Goal: Task Accomplishment & Management: Use online tool/utility

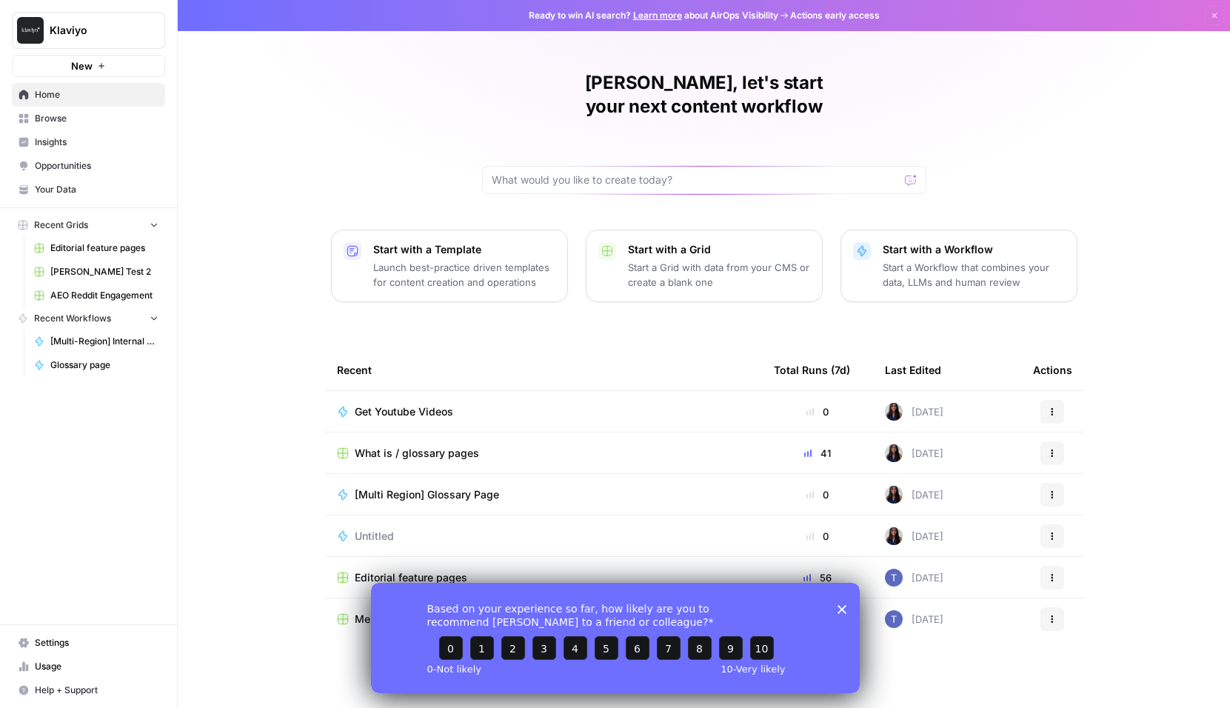
click at [844, 610] on icon "Close survey" at bounding box center [841, 608] width 9 height 9
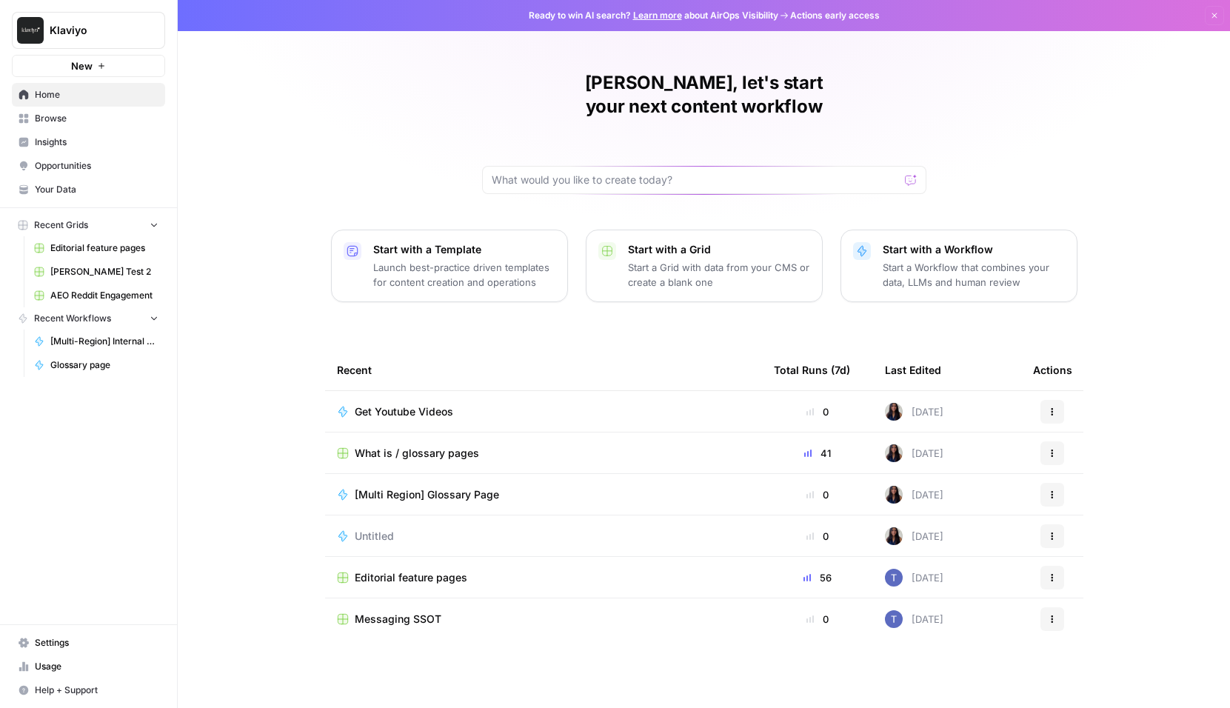
click at [453, 391] on td "Get Youtube Videos" at bounding box center [543, 411] width 437 height 41
click at [453, 404] on div "Get Youtube Videos" at bounding box center [410, 411] width 110 height 15
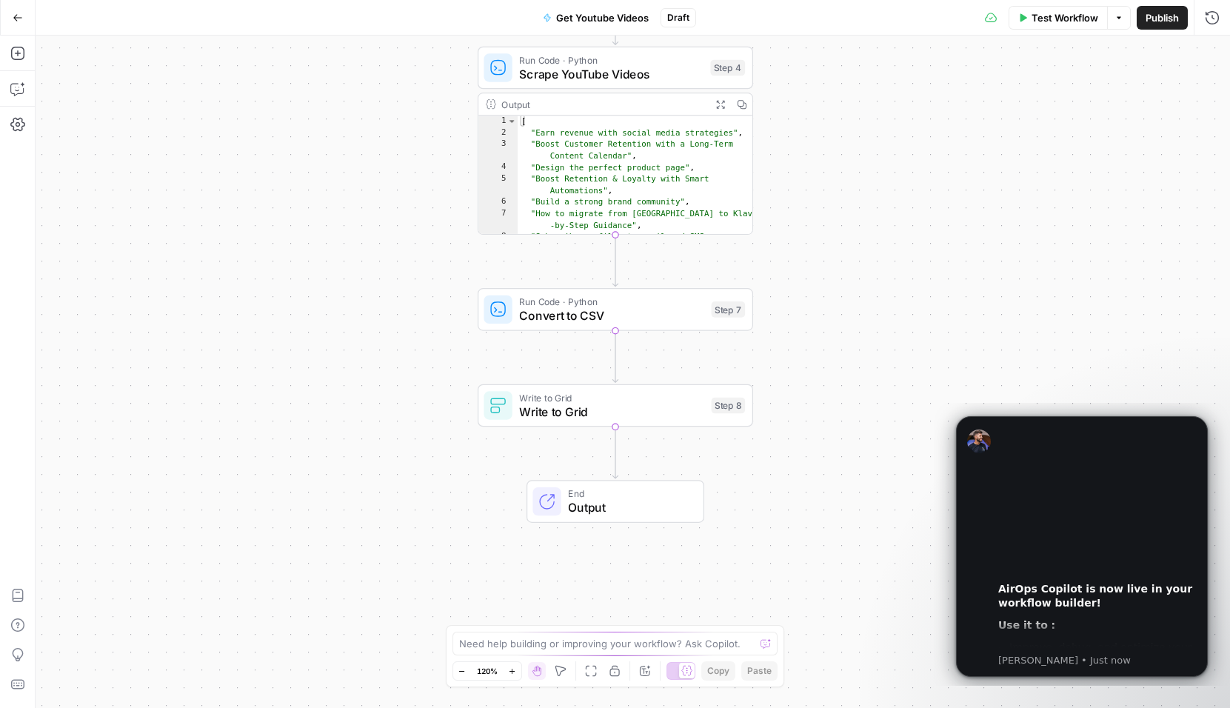
click at [16, 14] on icon "button" at bounding box center [17, 17] width 9 height 7
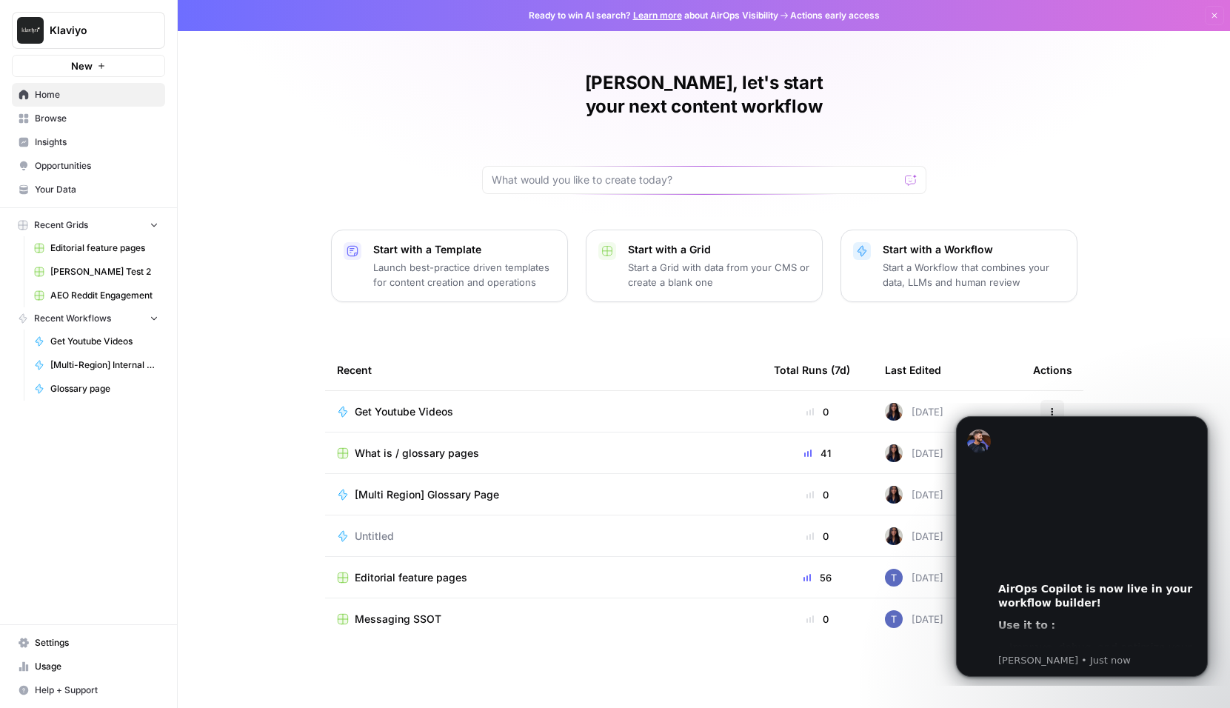
click at [87, 255] on link "Editorial feature pages" at bounding box center [96, 248] width 138 height 24
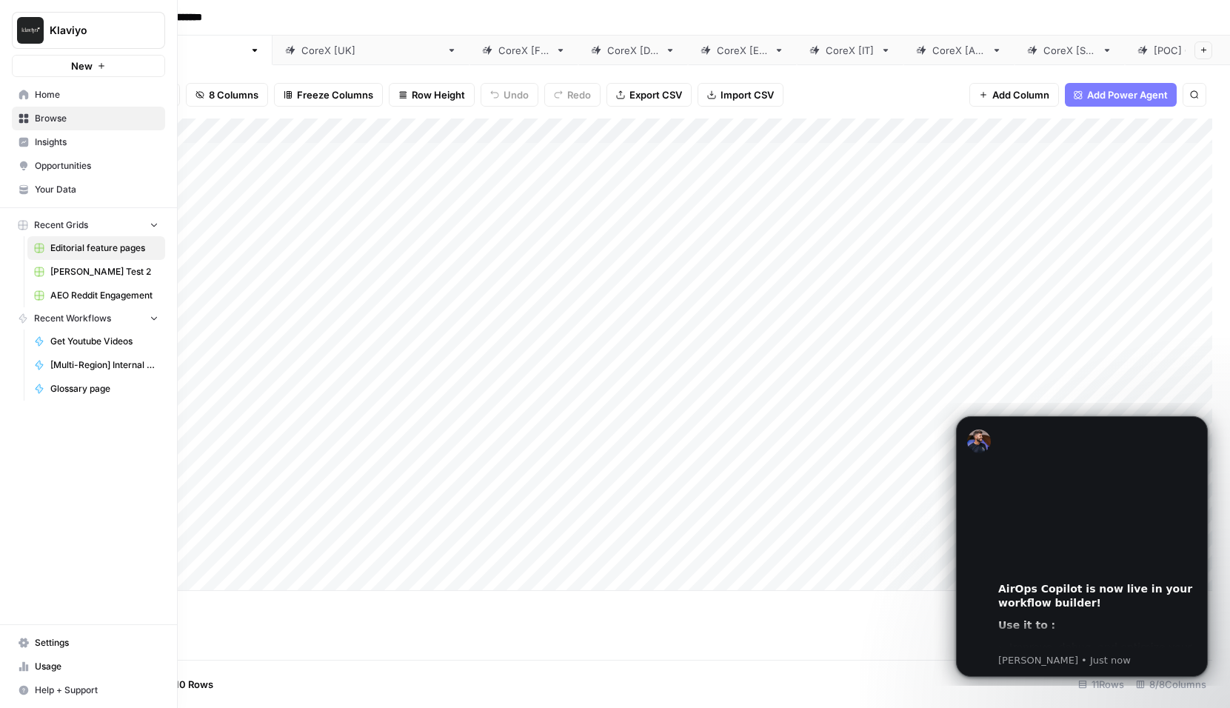
click at [58, 101] on span "Home" at bounding box center [97, 94] width 124 height 13
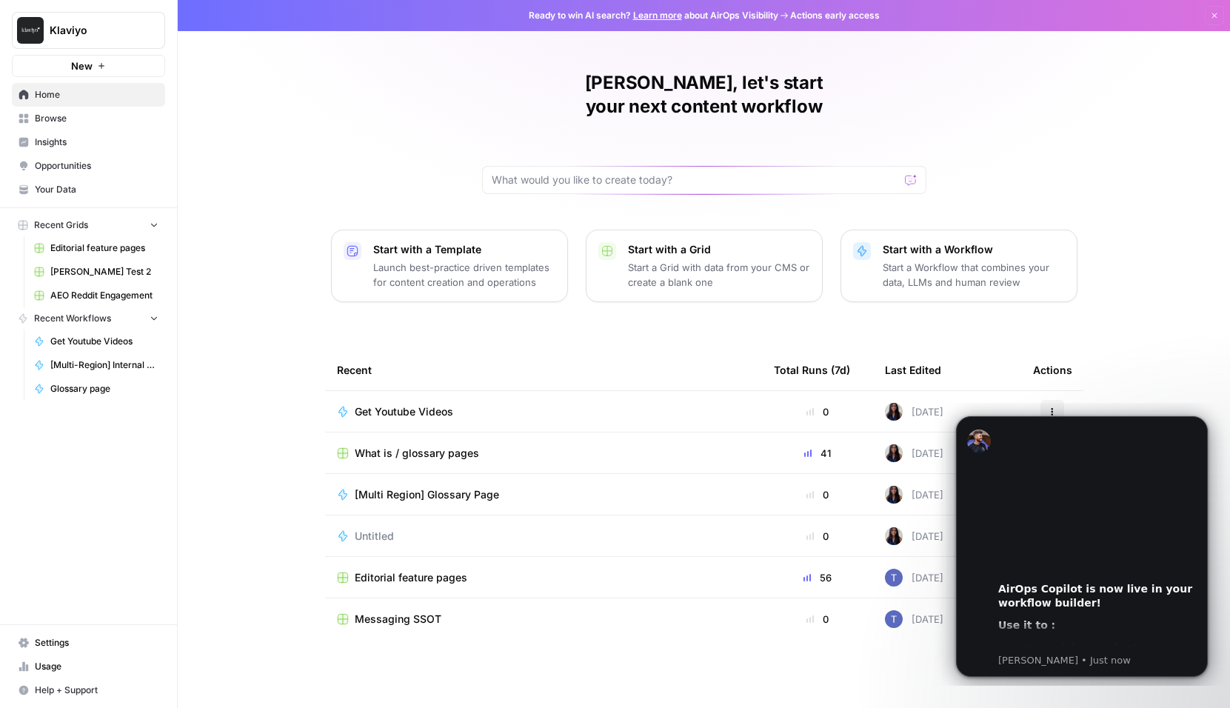
click at [71, 64] on span "New" at bounding box center [81, 65] width 21 height 15
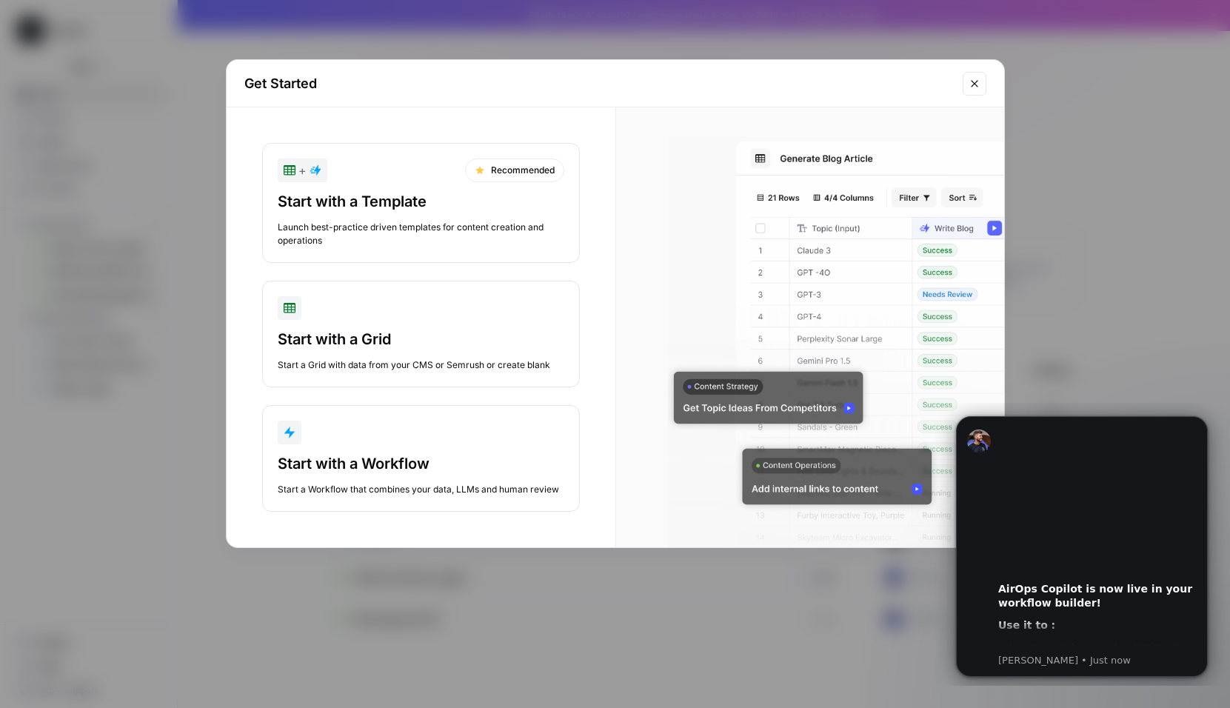
click at [506, 191] on div "Start with a Template" at bounding box center [421, 201] width 287 height 21
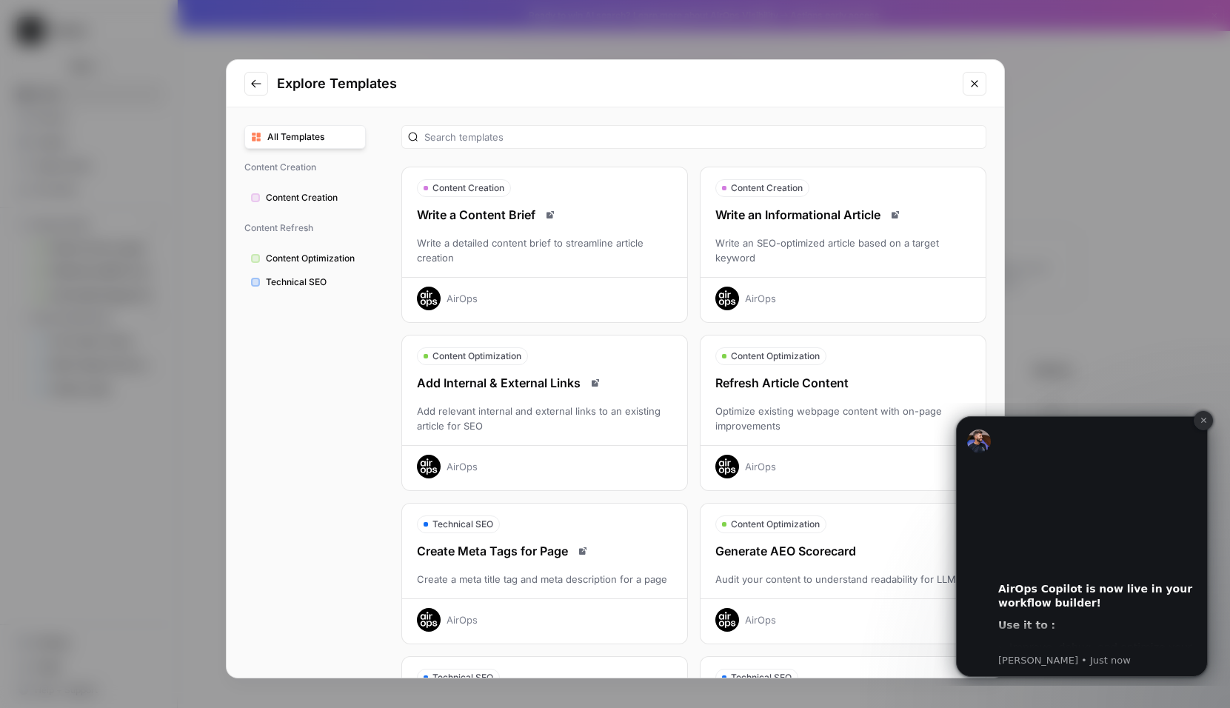
click at [1203, 418] on icon "Dismiss notification" at bounding box center [1203, 420] width 8 height 8
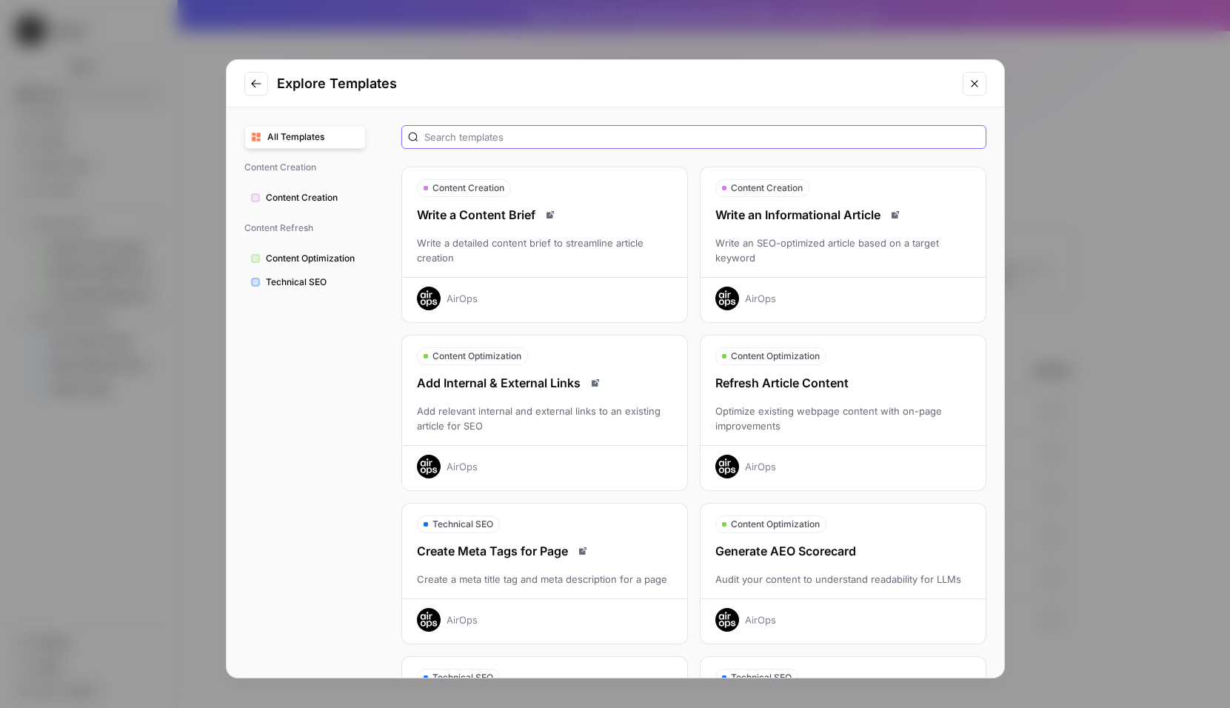
click at [622, 133] on input "text" at bounding box center [701, 137] width 555 height 15
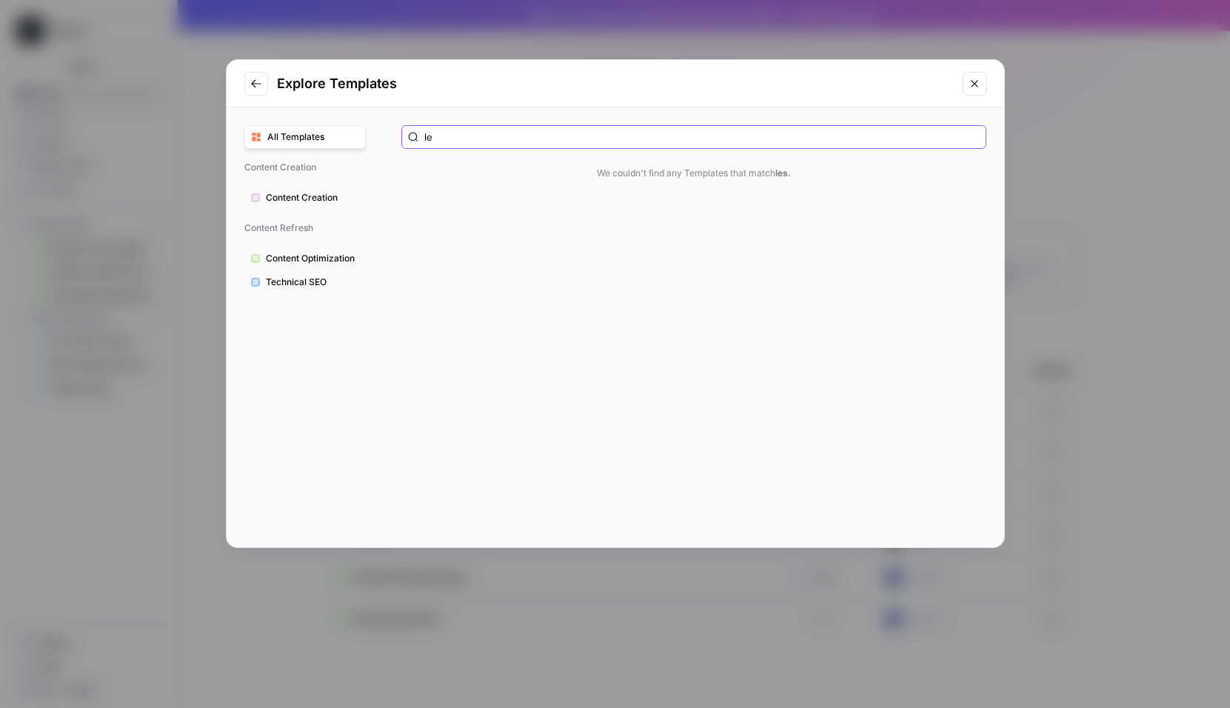
type input "l"
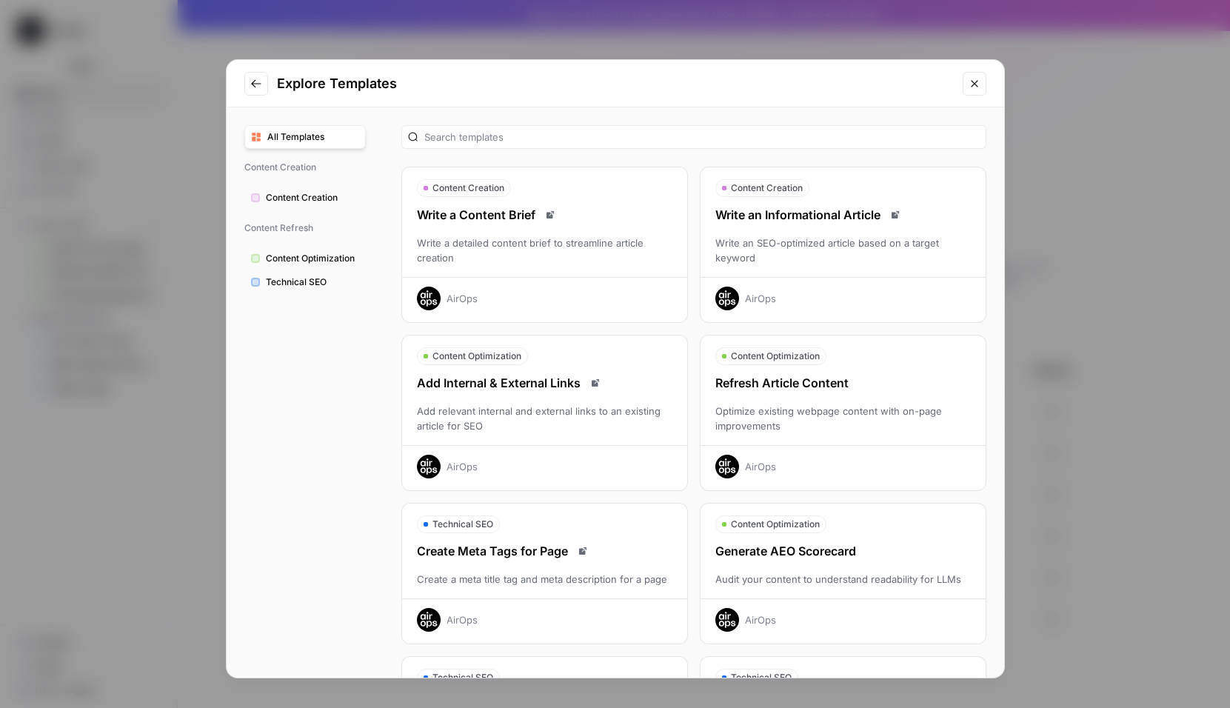
click at [816, 262] on div "Write an SEO-optimized article based on a target keyword" at bounding box center [842, 250] width 285 height 30
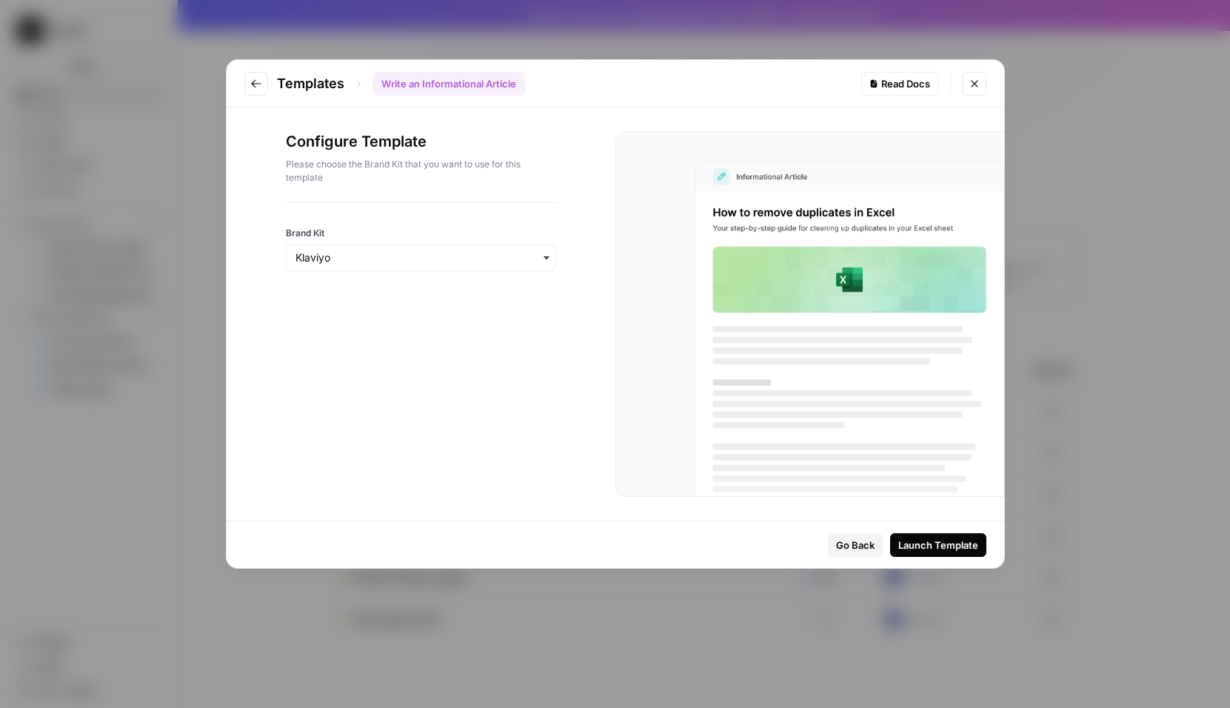
click at [536, 264] on div "button" at bounding box center [421, 257] width 270 height 27
click at [529, 304] on div "Klaviyo" at bounding box center [421, 298] width 269 height 28
click at [954, 547] on div "Launch Template" at bounding box center [938, 545] width 80 height 15
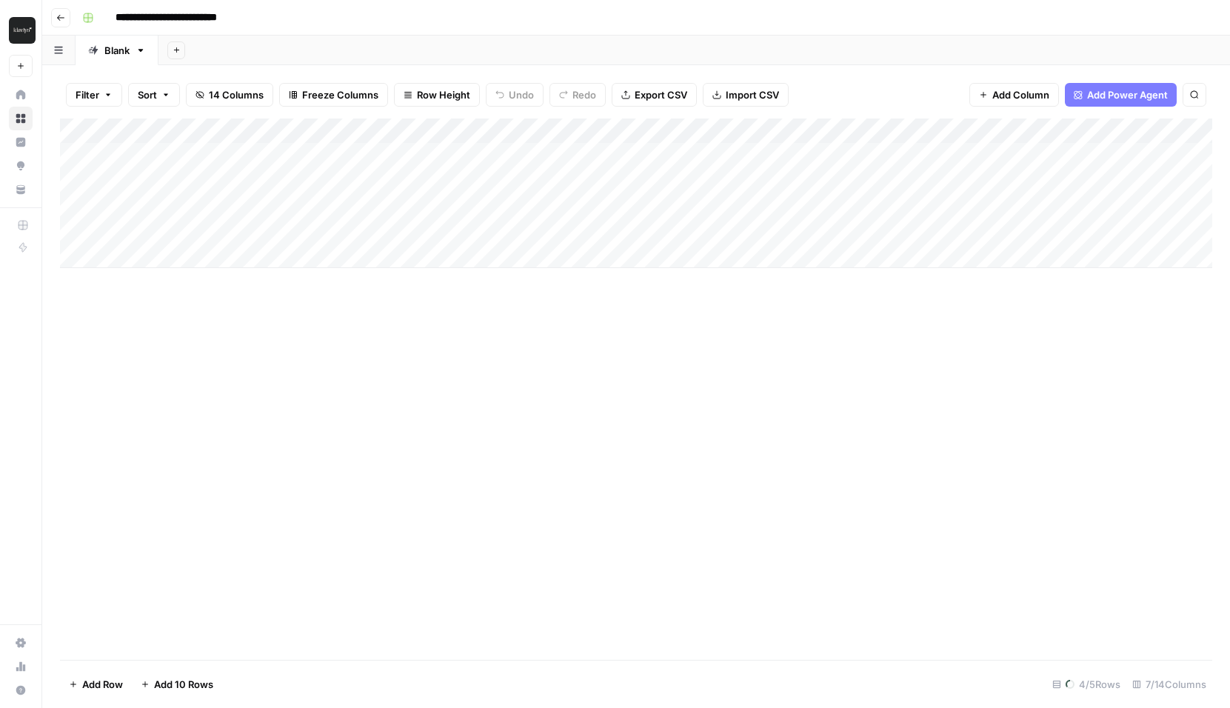
click at [70, 19] on button "Go back" at bounding box center [60, 17] width 19 height 19
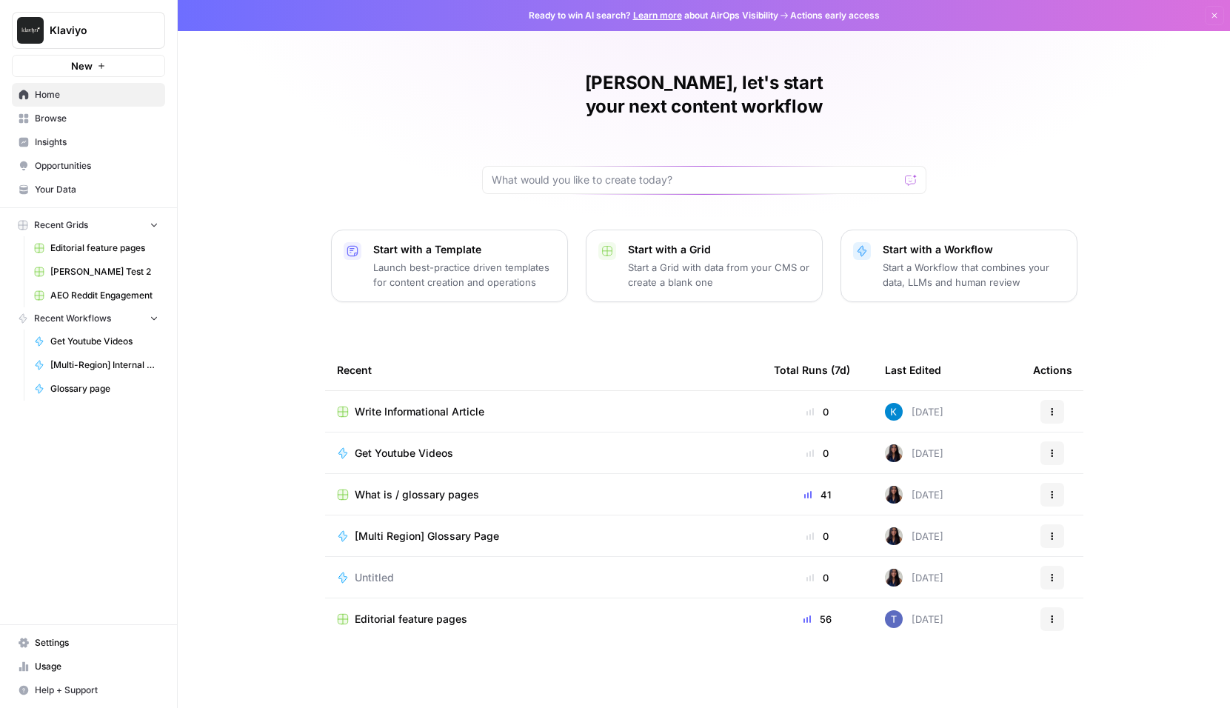
click at [379, 404] on span "Write Informational Article" at bounding box center [420, 411] width 130 height 15
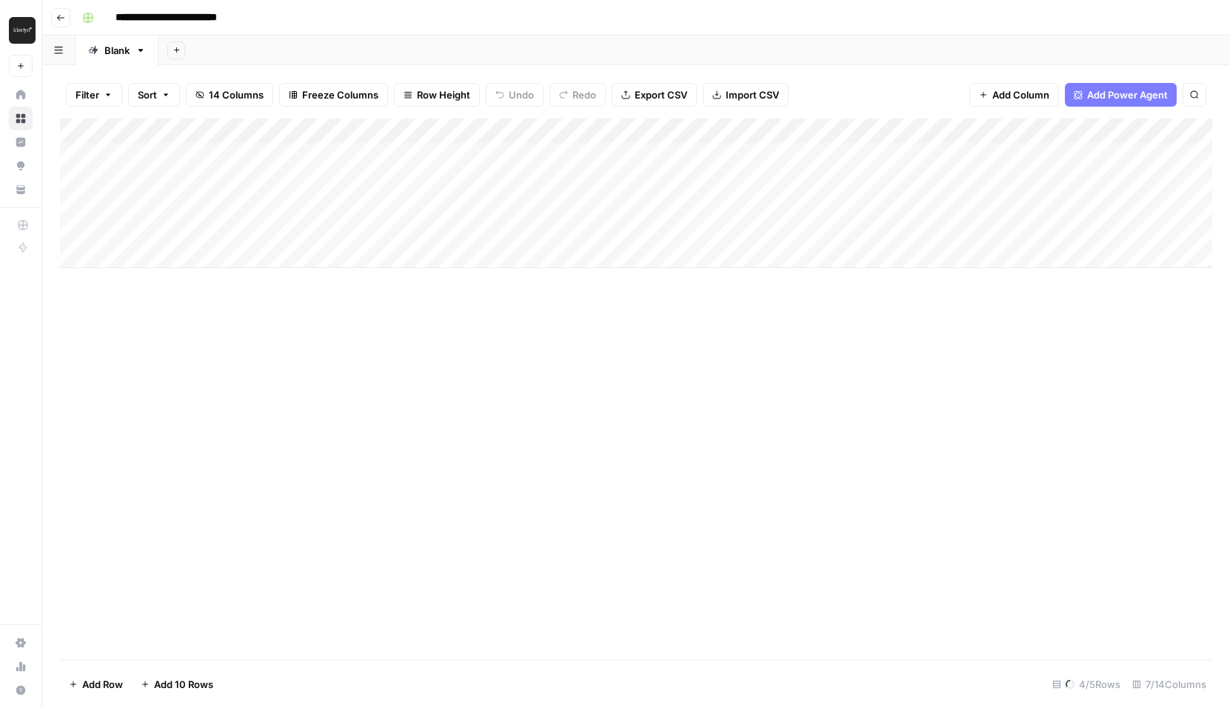
click at [212, 16] on input "**********" at bounding box center [181, 18] width 145 height 24
type input "**********"
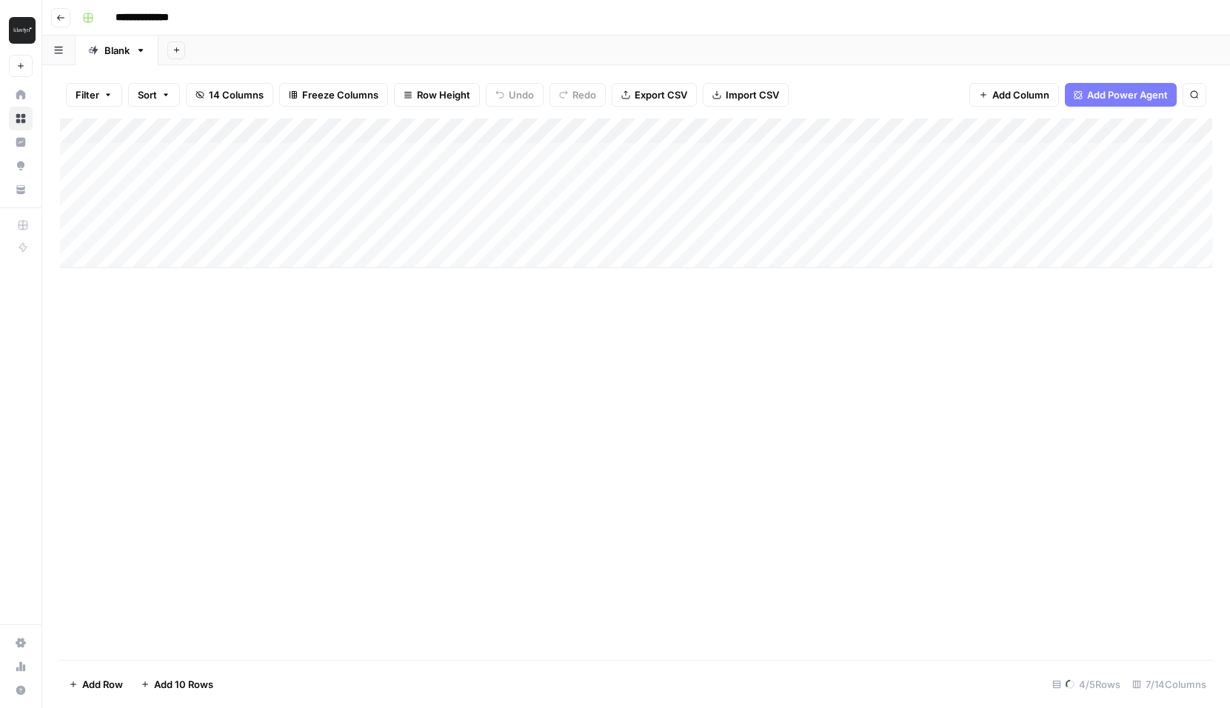
click at [341, 338] on div "Add Column" at bounding box center [636, 388] width 1152 height 541
click at [375, 143] on div "Add Column" at bounding box center [636, 193] width 1152 height 150
click at [367, 131] on div "Add Column" at bounding box center [636, 193] width 1152 height 150
click at [367, 131] on div at bounding box center [418, 133] width 224 height 30
click at [242, 137] on div "Add Column" at bounding box center [636, 193] width 1152 height 150
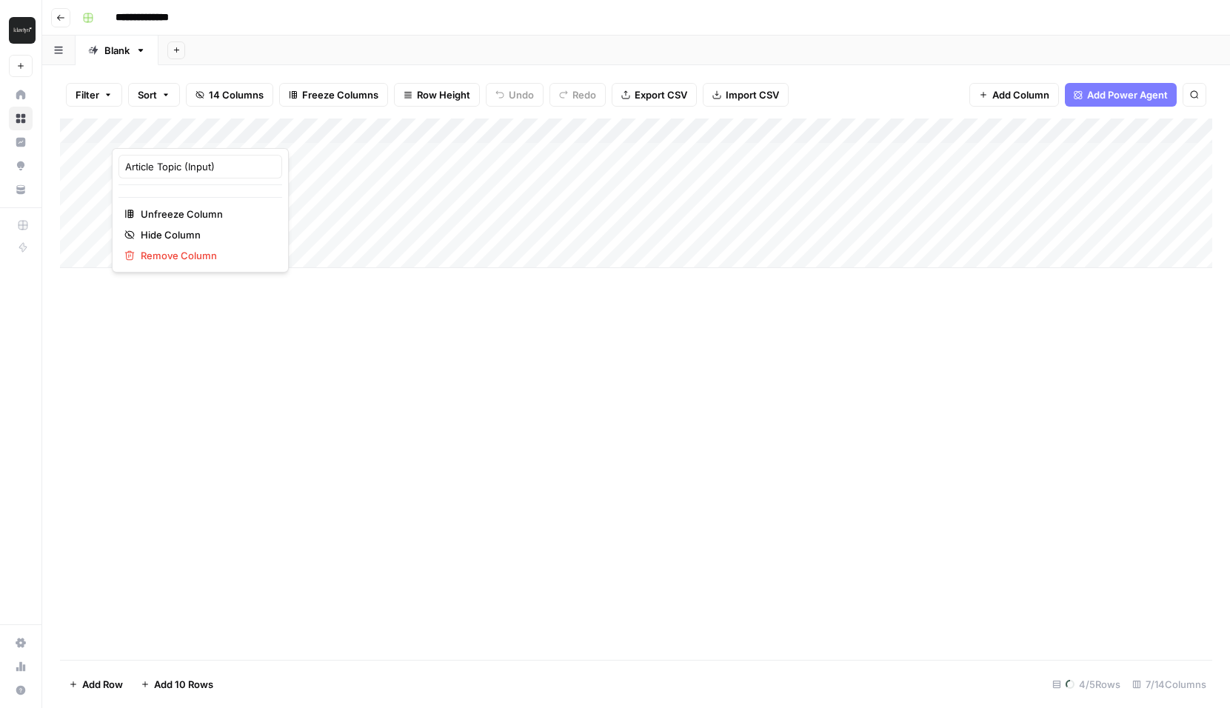
click at [438, 466] on div "Add Column" at bounding box center [636, 388] width 1152 height 541
click at [121, 50] on div "Blank" at bounding box center [116, 50] width 25 height 15
click at [150, 50] on link "Blank" at bounding box center [117, 51] width 83 height 30
click at [138, 50] on icon "button" at bounding box center [140, 50] width 10 height 10
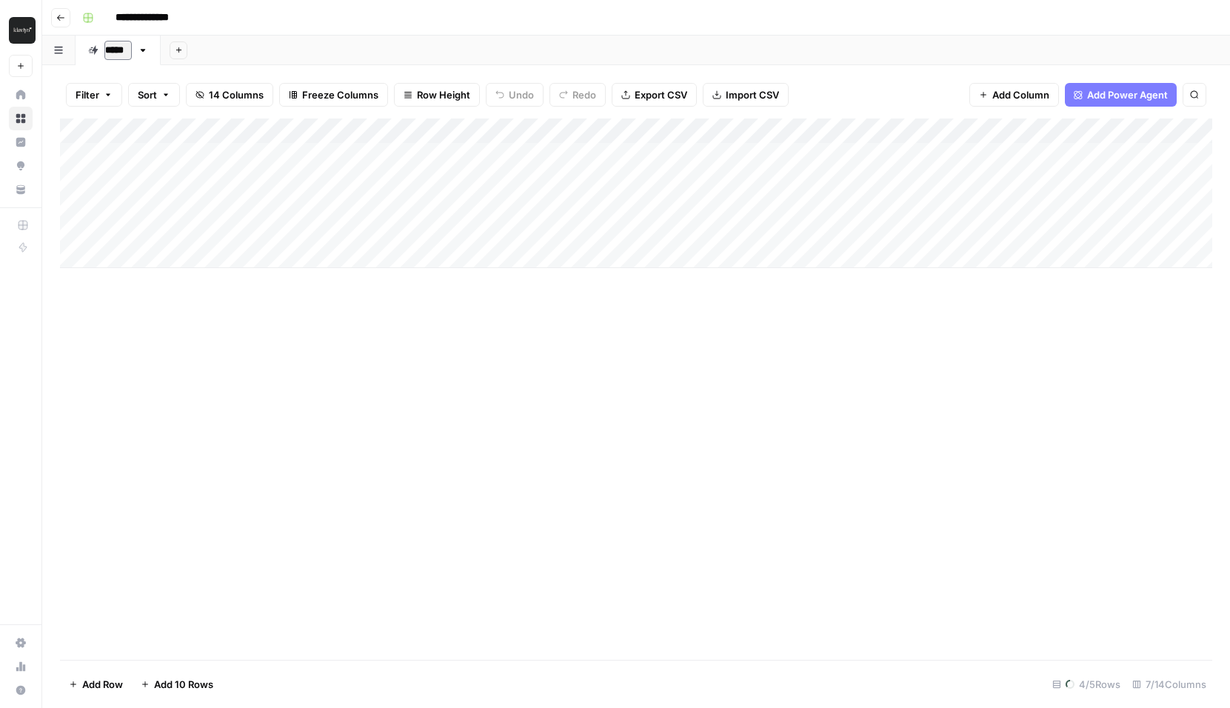
click at [117, 50] on input "*****" at bounding box center [117, 50] width 27 height 19
click at [274, 371] on div "Add Column" at bounding box center [636, 388] width 1152 height 541
click at [200, 154] on div "Add Column" at bounding box center [636, 193] width 1152 height 150
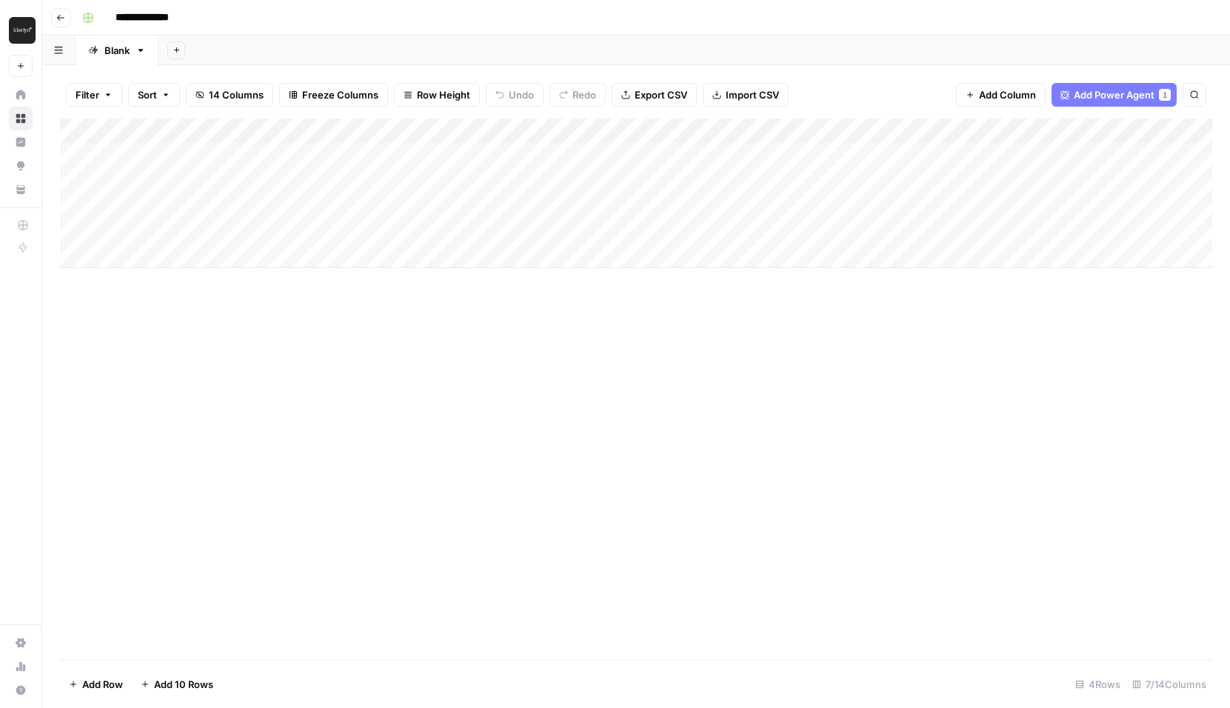
click at [211, 161] on div "Add Column" at bounding box center [636, 193] width 1152 height 150
click at [281, 312] on div "Add Column" at bounding box center [636, 388] width 1152 height 541
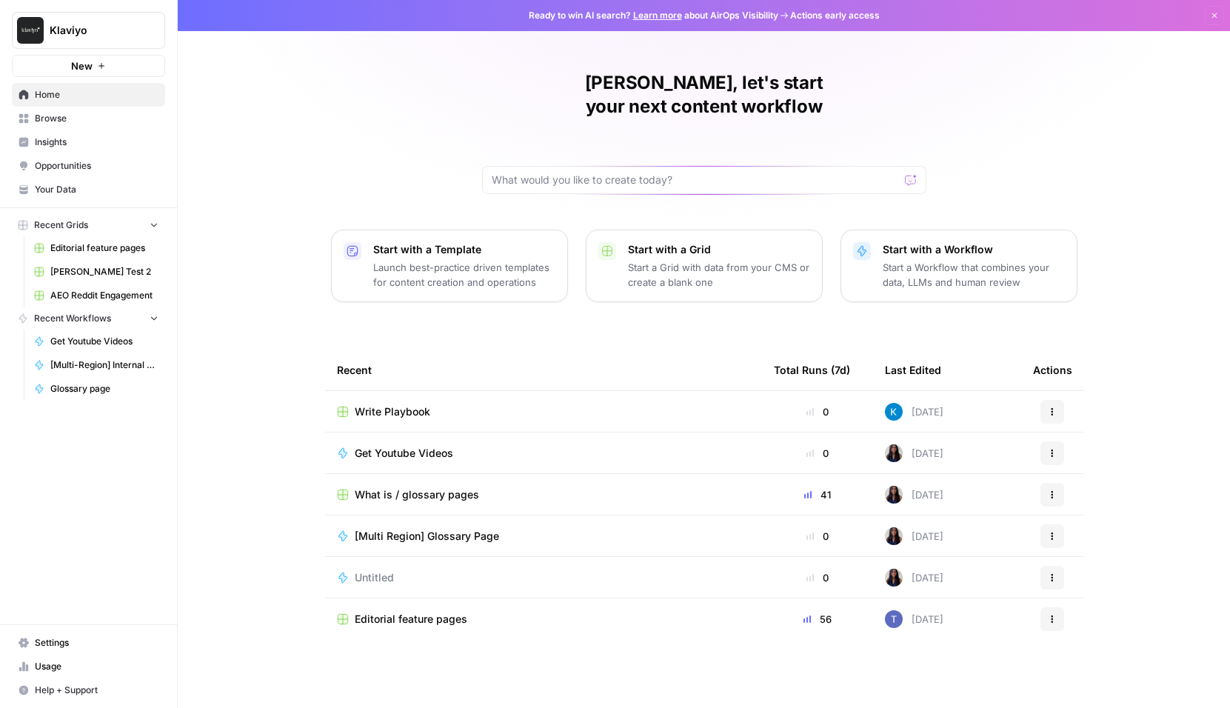
click at [390, 404] on span "Write Playbook" at bounding box center [393, 411] width 76 height 15
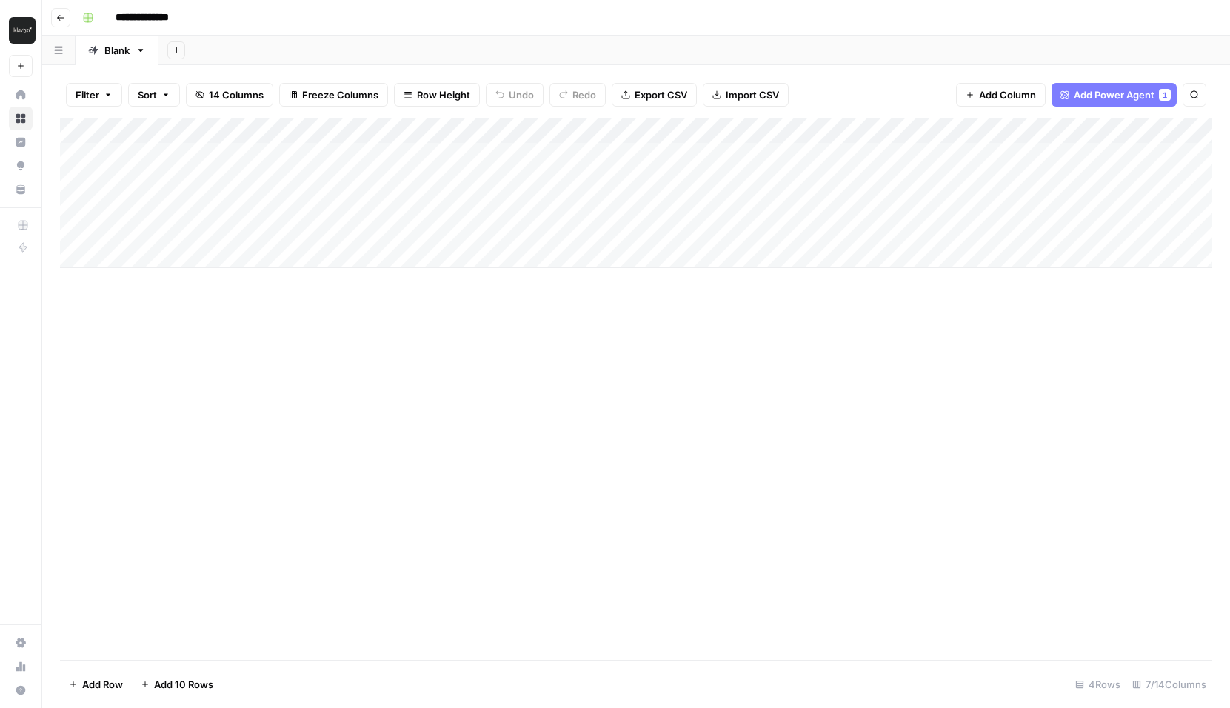
click at [318, 155] on div "Add Column" at bounding box center [636, 193] width 1152 height 150
click at [141, 53] on icon "button" at bounding box center [140, 50] width 10 height 10
click at [121, 50] on div "Blank" at bounding box center [116, 50] width 25 height 15
type input "*******"
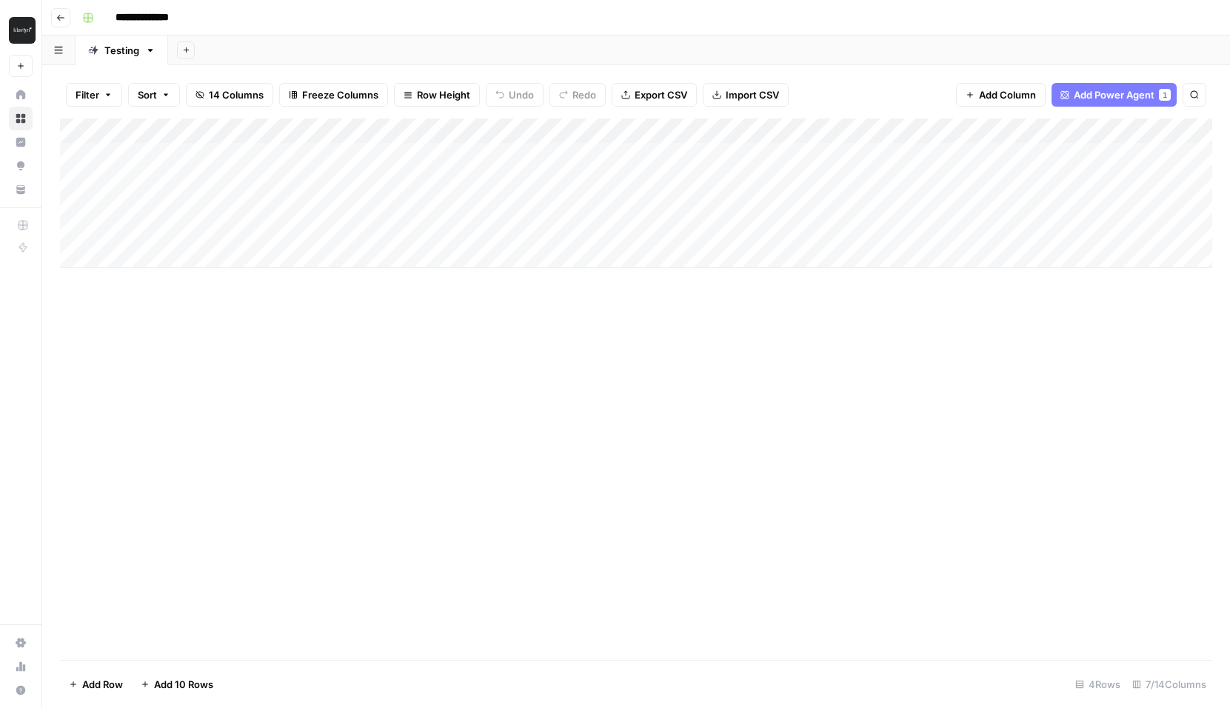
click at [391, 483] on div "Add Column" at bounding box center [636, 388] width 1152 height 541
click at [313, 406] on div "Add Column" at bounding box center [636, 388] width 1152 height 541
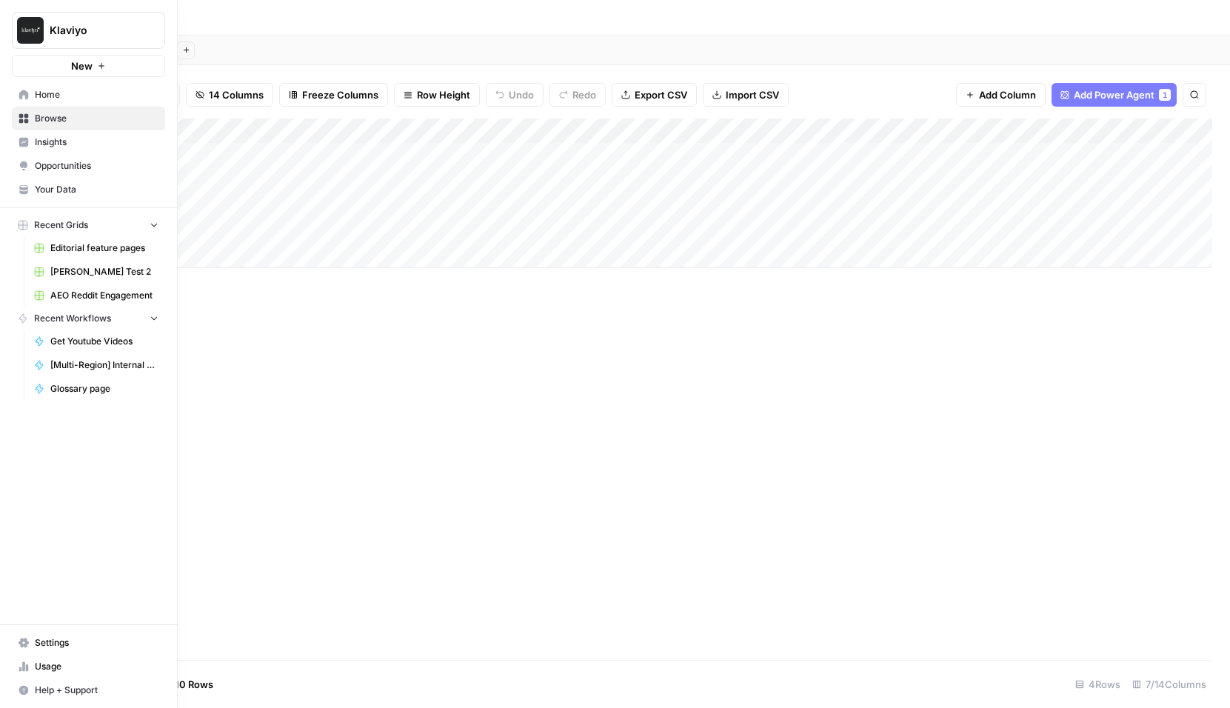
click at [78, 162] on span "Opportunities" at bounding box center [97, 165] width 124 height 13
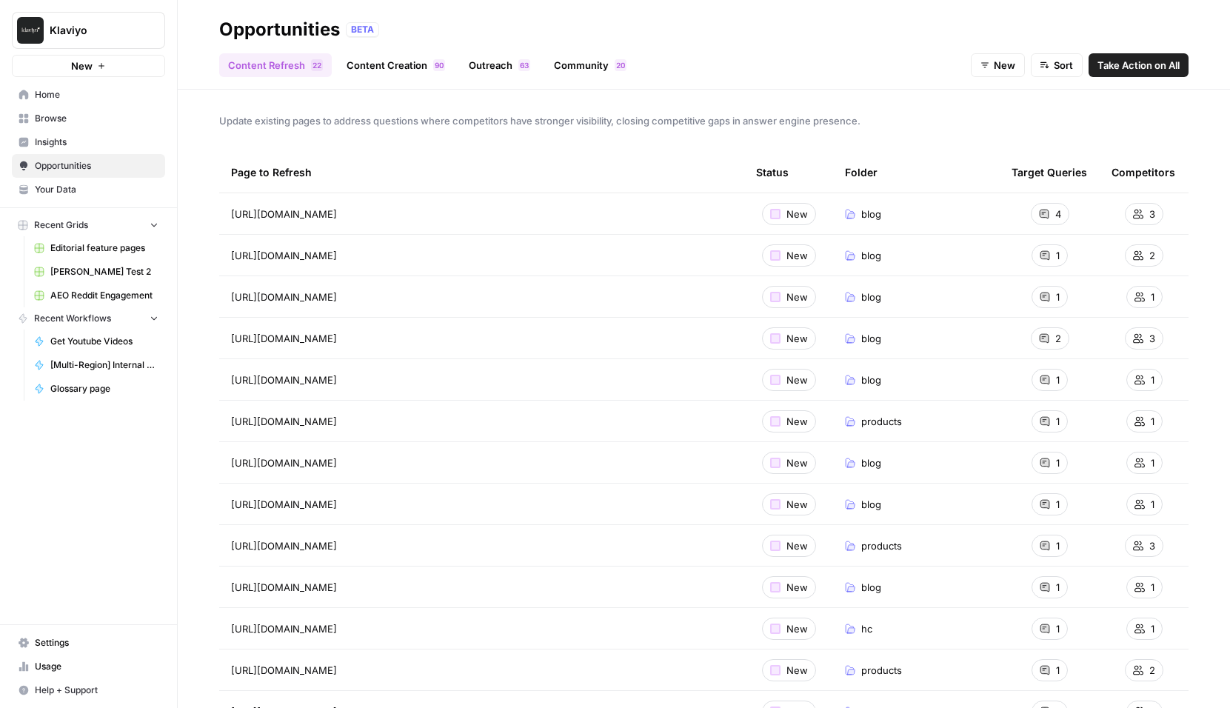
click at [76, 127] on link "Browse" at bounding box center [88, 119] width 153 height 24
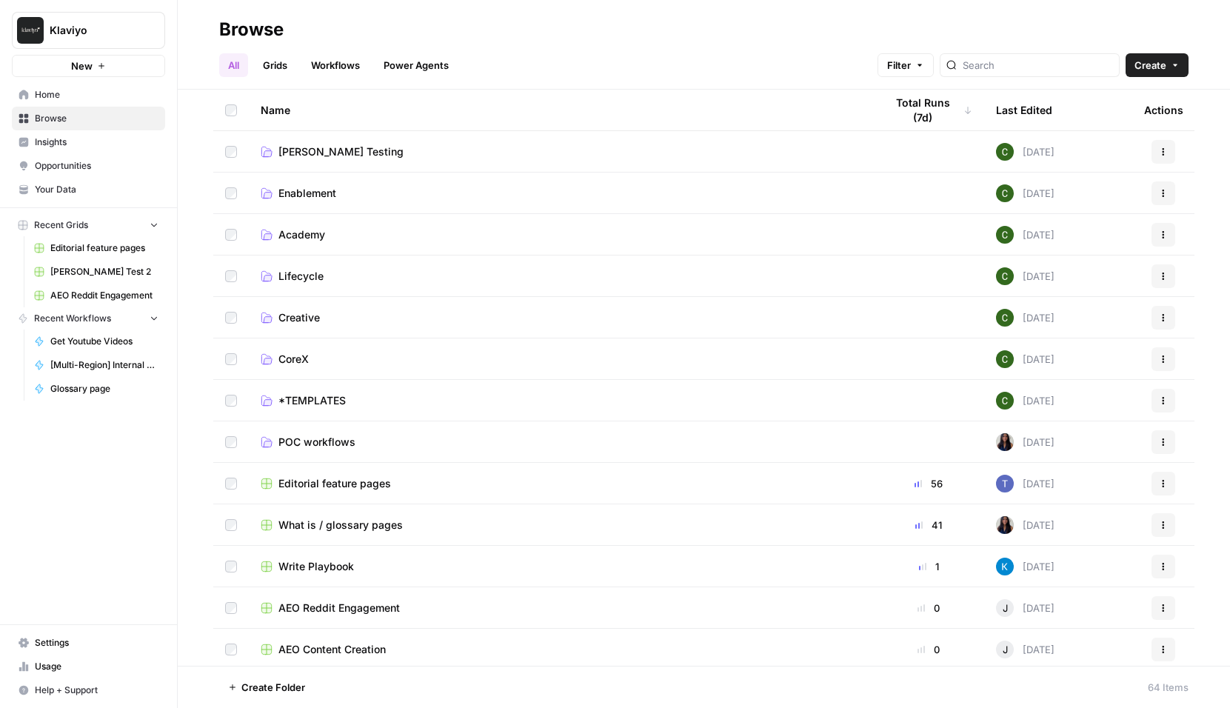
click at [1158, 70] on span "Create" at bounding box center [1150, 65] width 32 height 15
click at [1131, 97] on span "Folder" at bounding box center [1128, 100] width 83 height 15
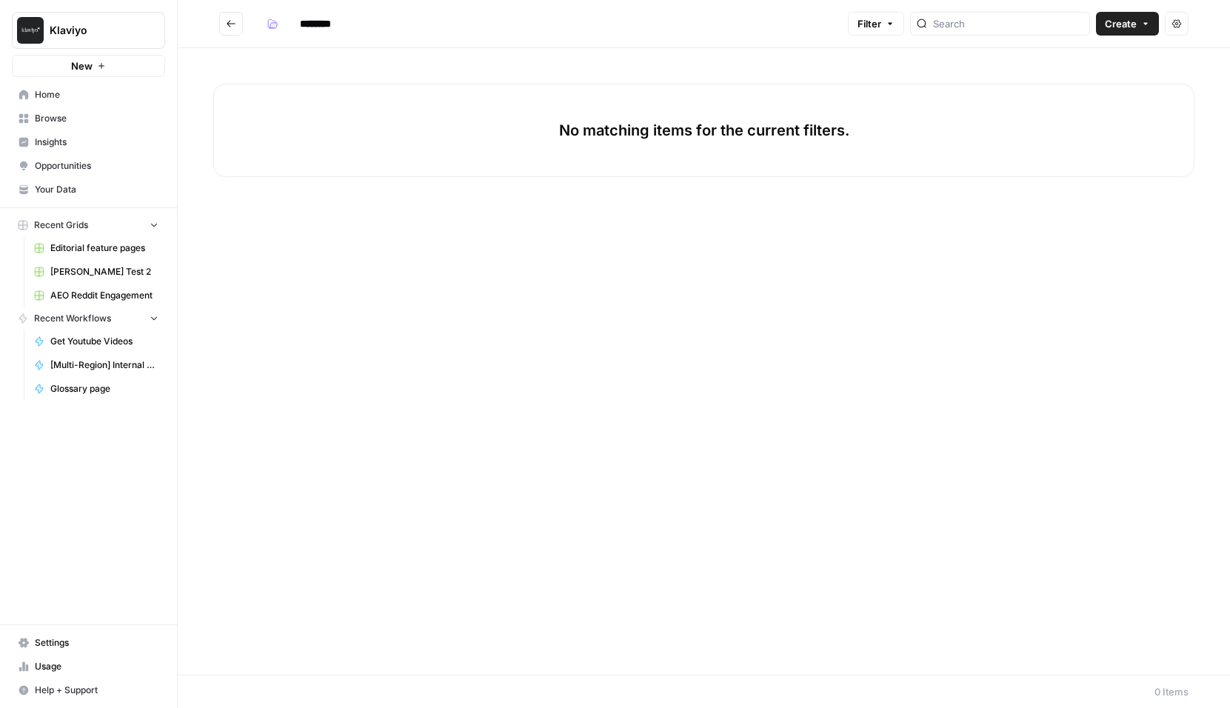
click at [326, 29] on input "********" at bounding box center [334, 24] width 83 height 24
type input "**********"
click at [564, 27] on div "**********" at bounding box center [551, 24] width 581 height 24
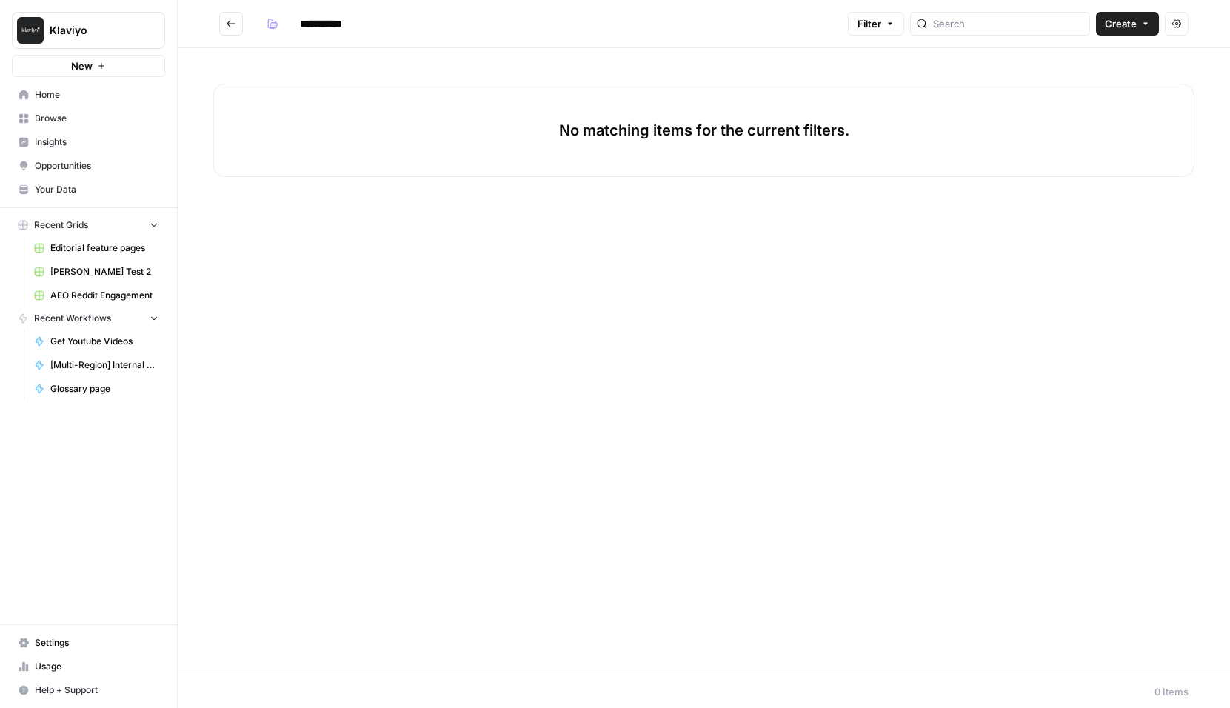
click at [74, 100] on span "Home" at bounding box center [97, 94] width 124 height 13
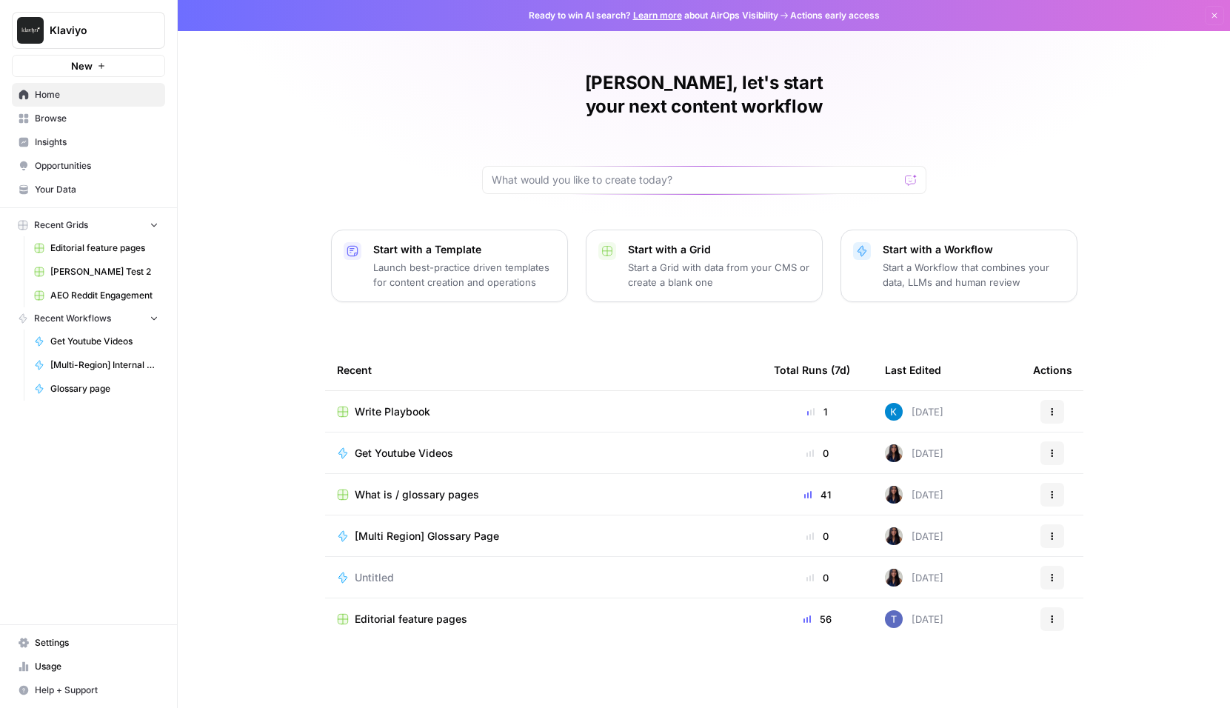
click at [1054, 400] on button "Actions" at bounding box center [1052, 412] width 24 height 24
click at [373, 404] on span "Write Playbook" at bounding box center [393, 411] width 76 height 15
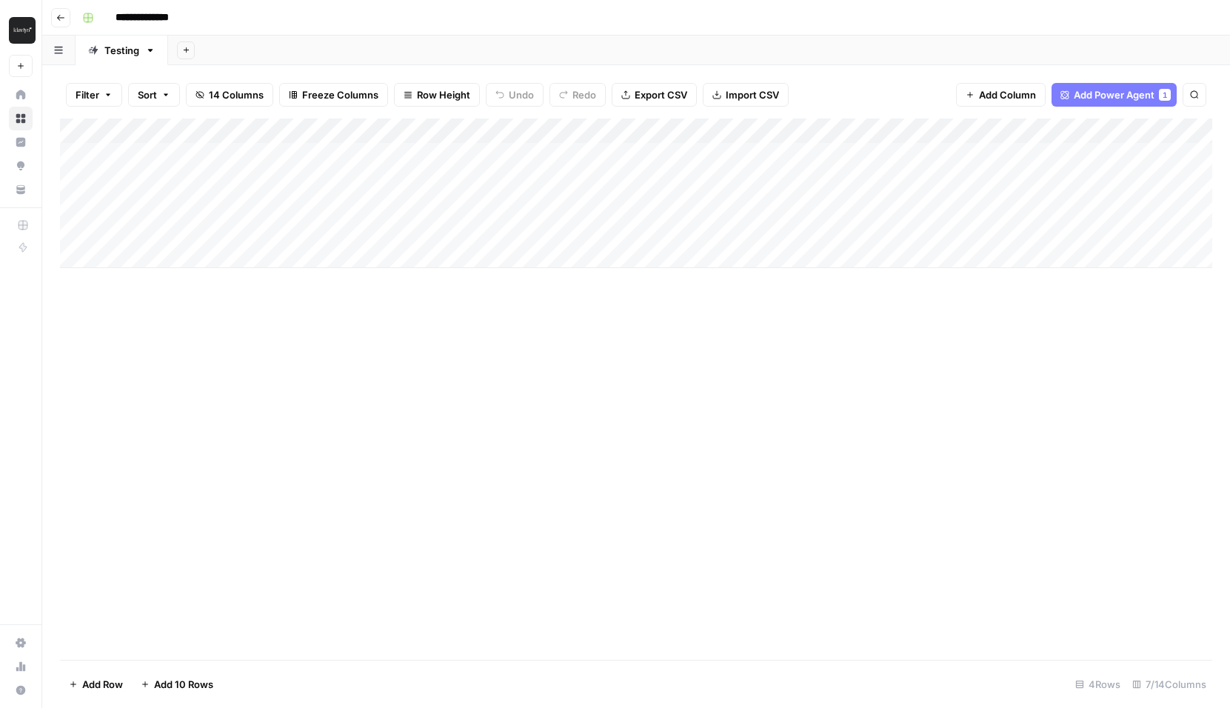
click at [60, 52] on icon "button" at bounding box center [58, 50] width 9 height 8
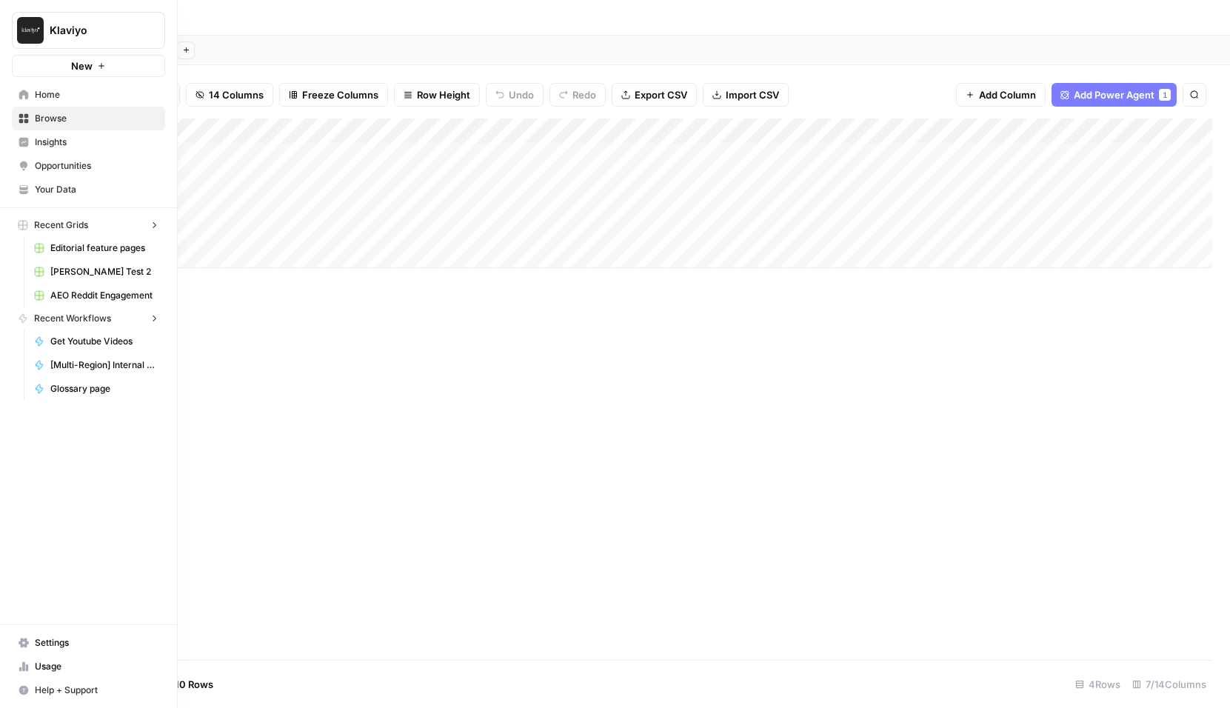
click at [23, 119] on icon at bounding box center [24, 118] width 10 height 10
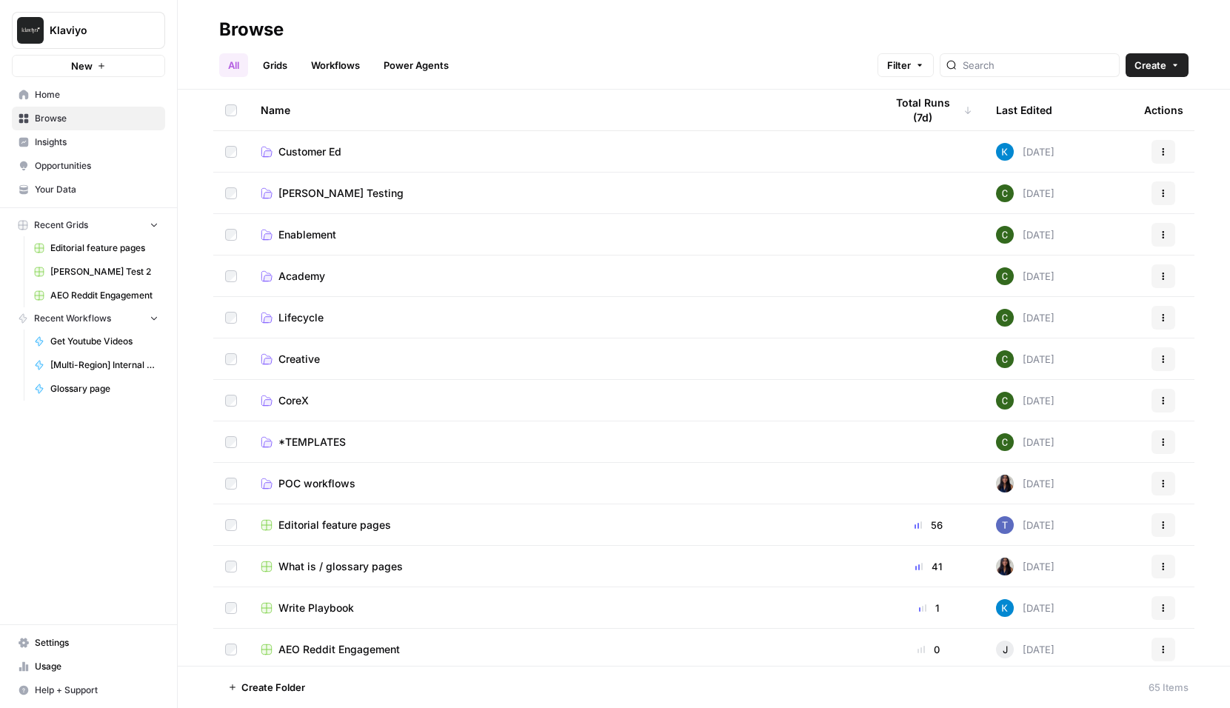
click at [45, 104] on link "Home" at bounding box center [88, 95] width 153 height 24
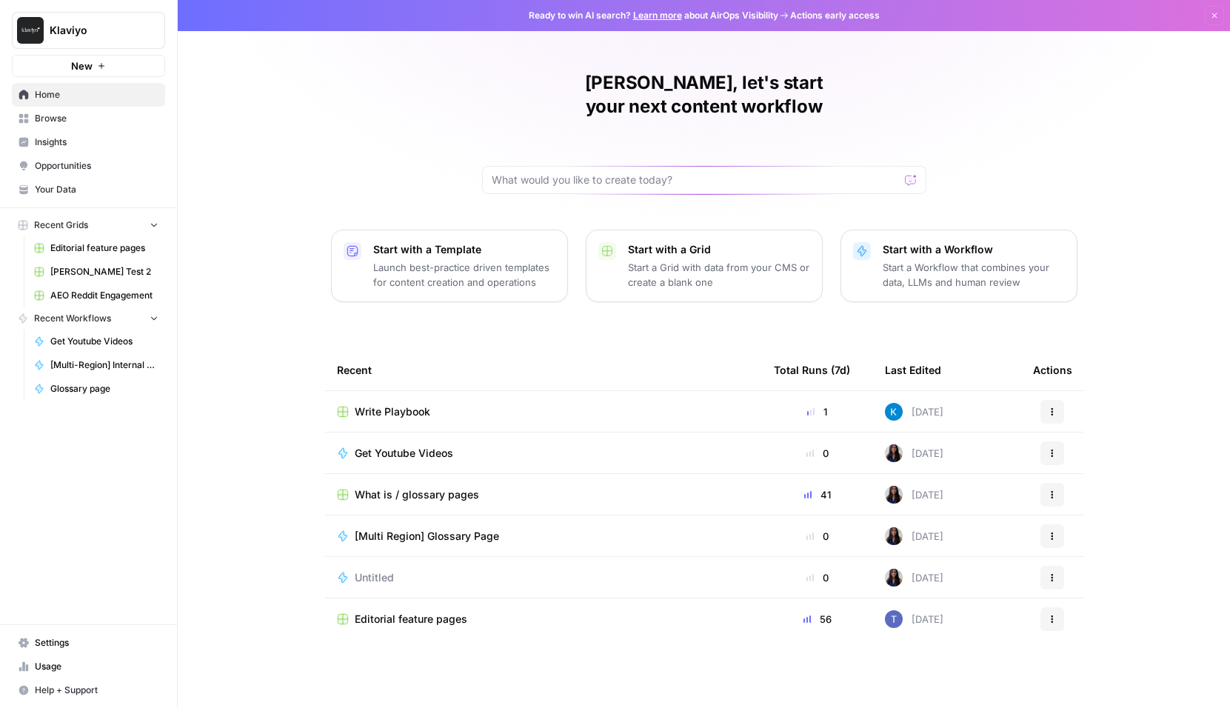
click at [106, 107] on link "Browse" at bounding box center [88, 119] width 153 height 24
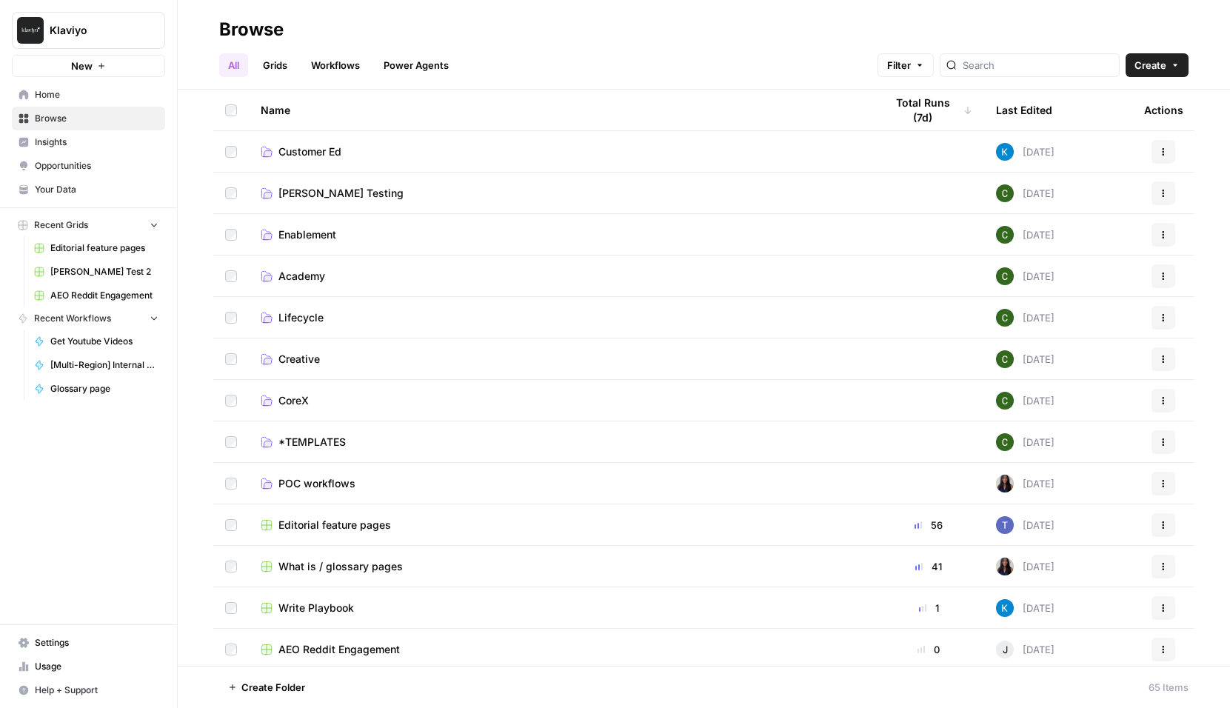
click at [344, 148] on link "Customer Ed" at bounding box center [561, 151] width 600 height 15
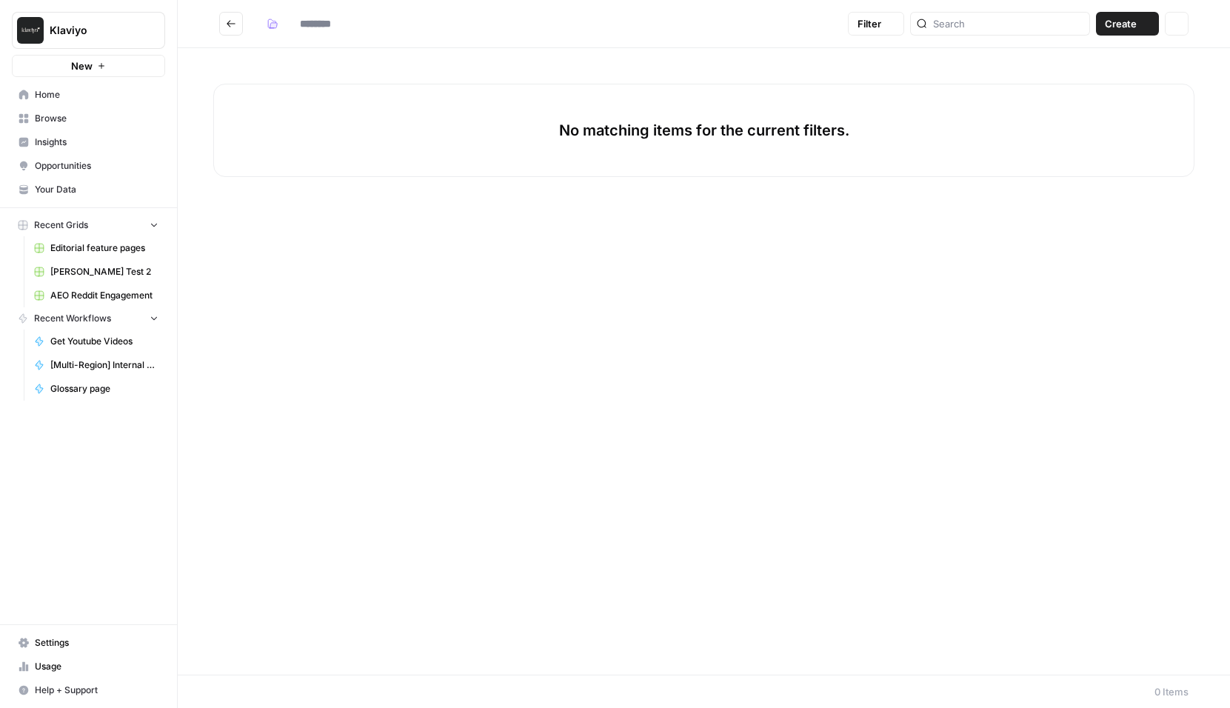
click at [344, 148] on div "No matching items for the current filters." at bounding box center [703, 130] width 981 height 93
type input "**********"
click at [1114, 27] on span "Create" at bounding box center [1121, 23] width 32 height 15
click at [1105, 73] on span "Workflow" at bounding box center [1098, 79] width 83 height 15
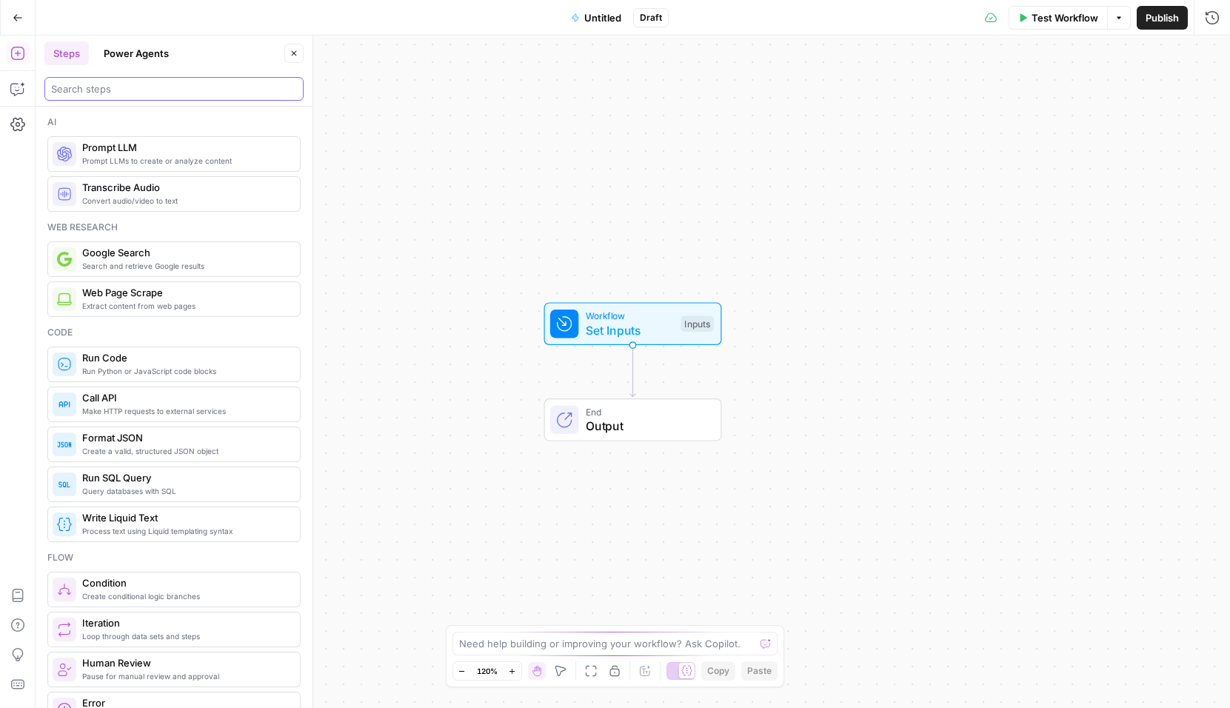
click at [152, 89] on input "search" at bounding box center [174, 88] width 246 height 15
type input "content"
click at [19, 16] on icon "button" at bounding box center [18, 18] width 10 height 10
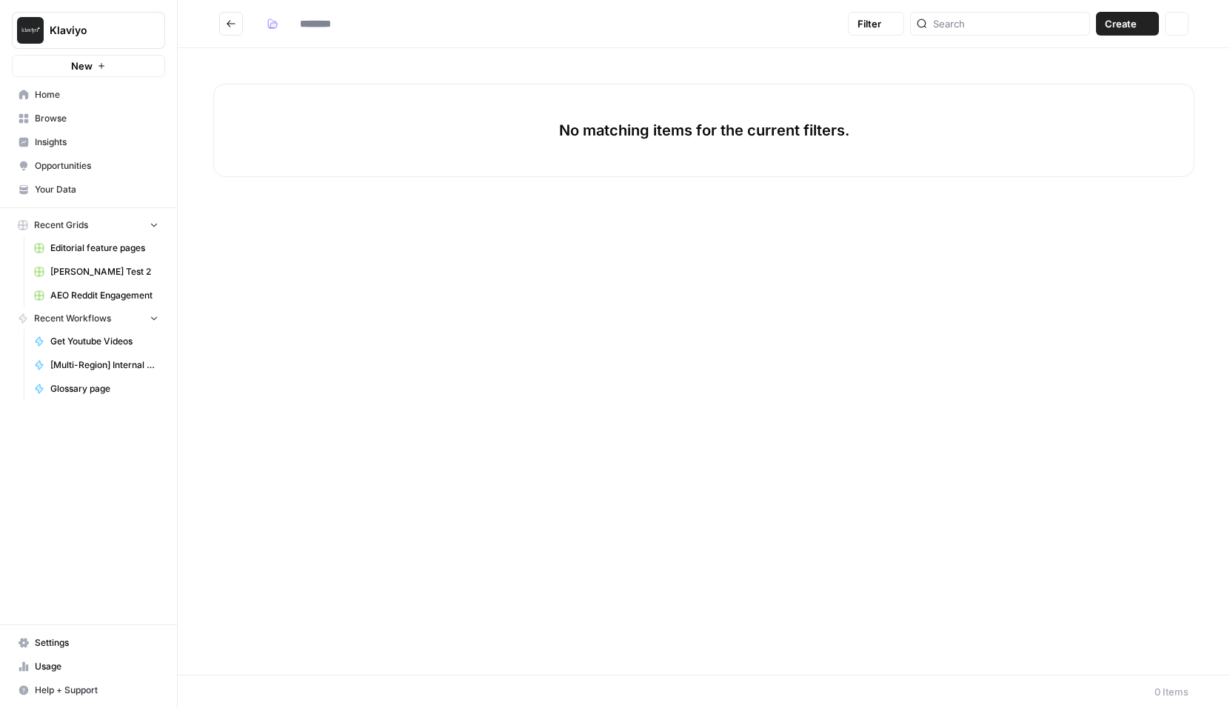
type input "**********"
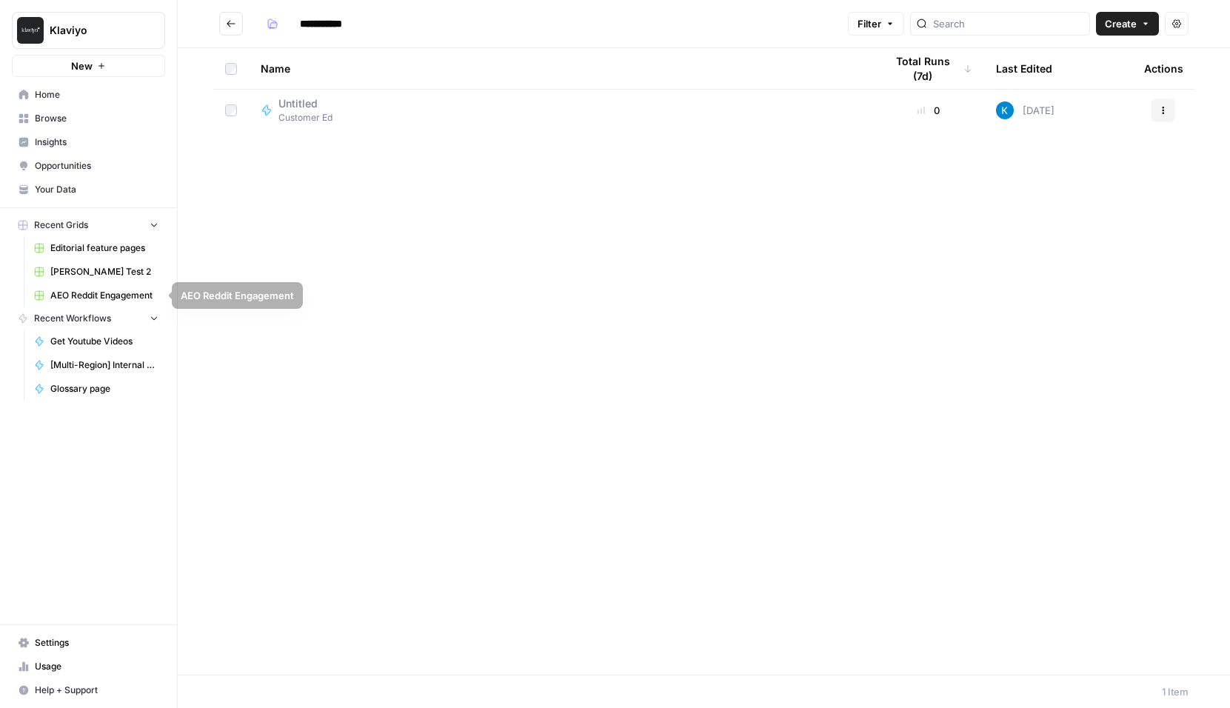
click at [101, 250] on span "Editorial feature pages" at bounding box center [104, 247] width 108 height 13
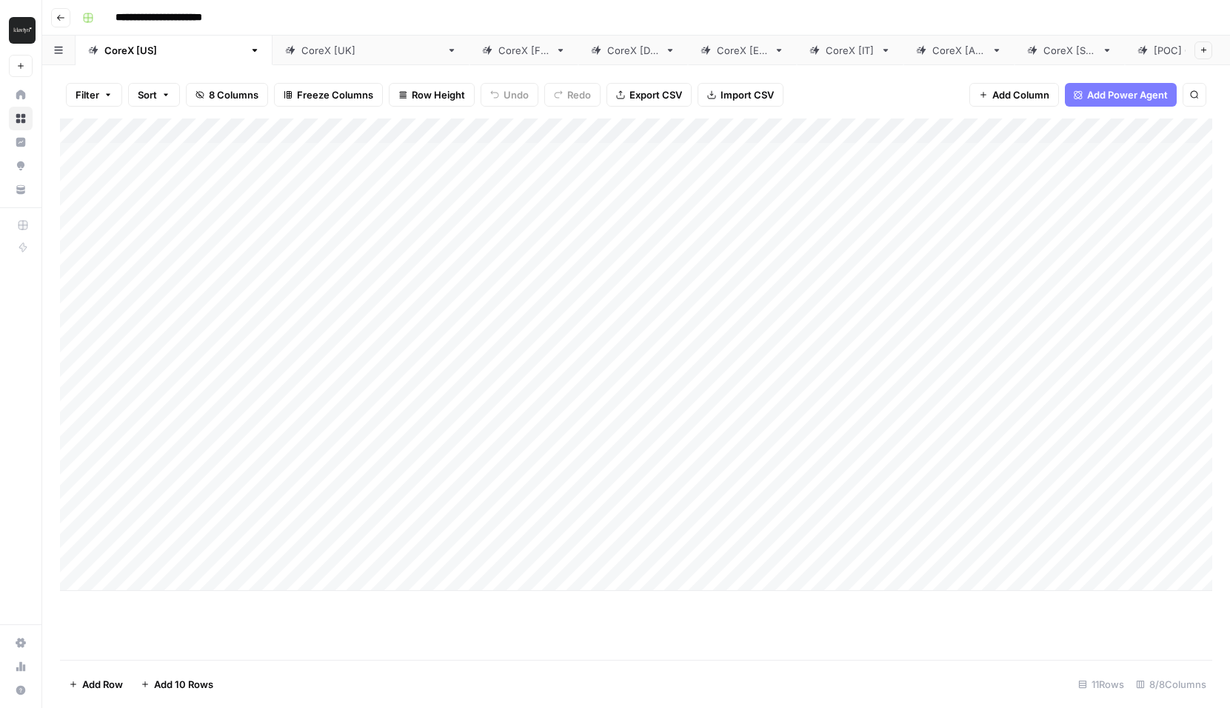
click at [663, 133] on div "Add Column" at bounding box center [636, 354] width 1152 height 472
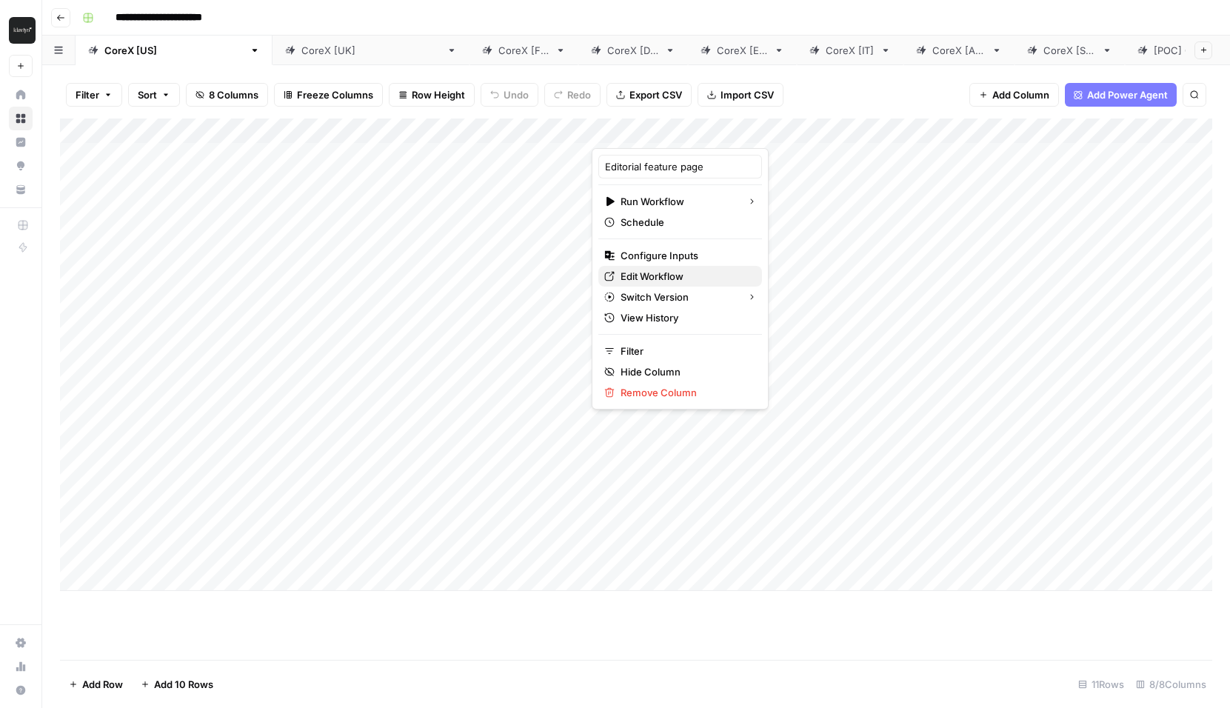
click at [673, 272] on span "Edit Workflow" at bounding box center [685, 276] width 130 height 15
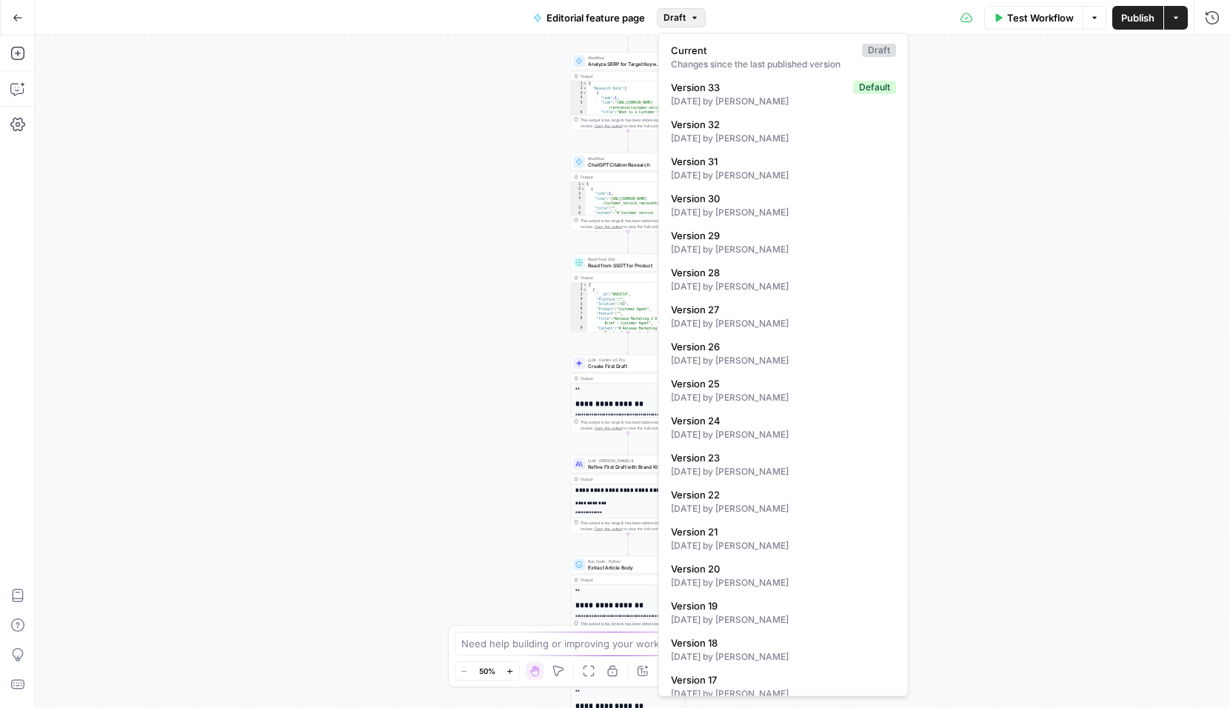
click at [697, 21] on icon "button" at bounding box center [694, 17] width 9 height 9
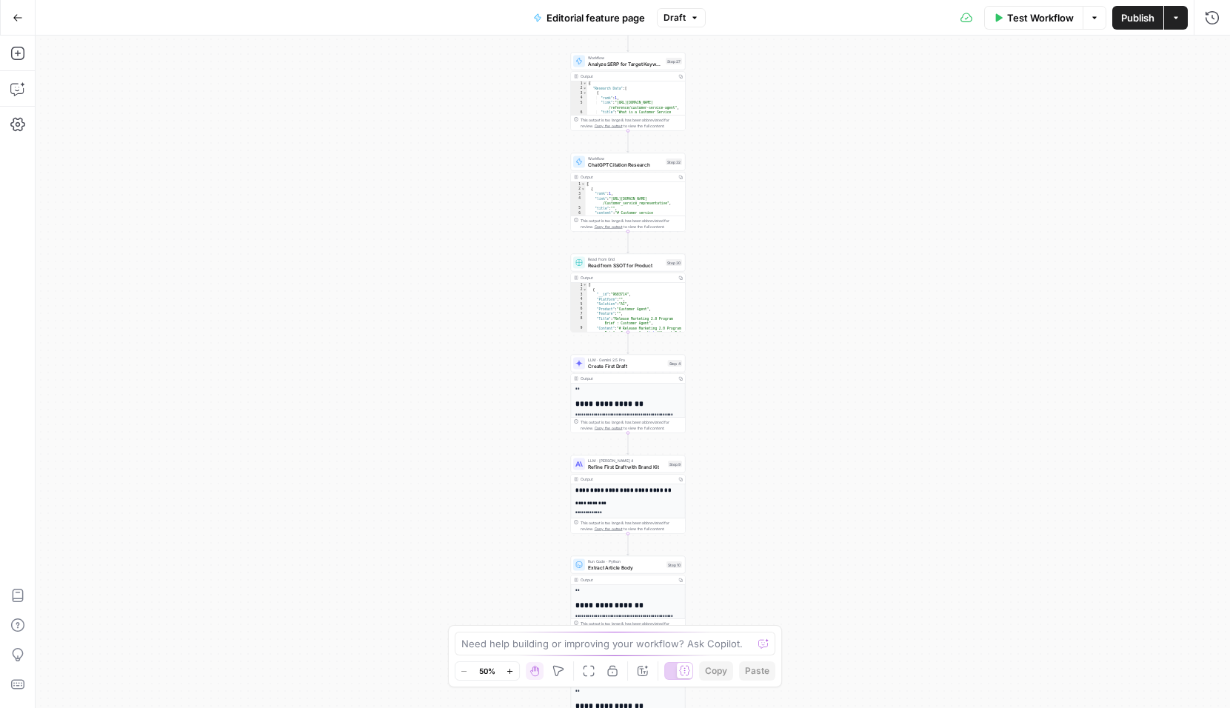
click at [697, 21] on icon "button" at bounding box center [694, 17] width 9 height 9
click at [1178, 25] on button "Actions" at bounding box center [1176, 18] width 24 height 24
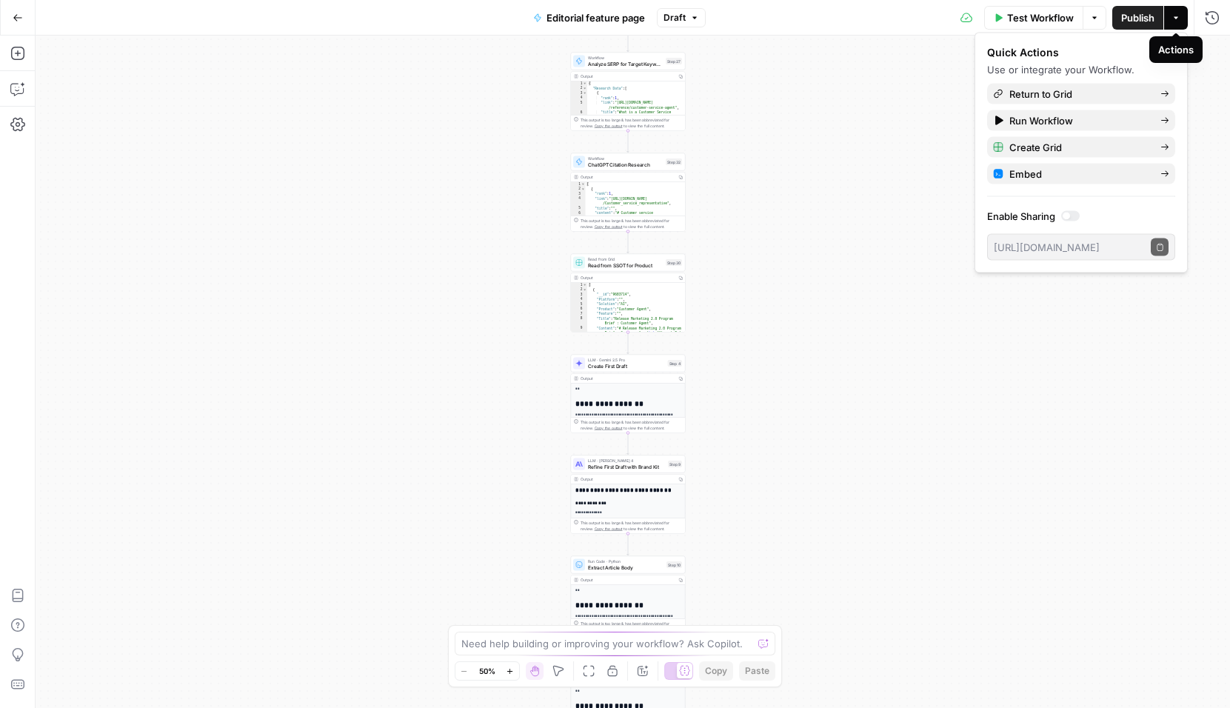
click at [1179, 24] on button "Actions" at bounding box center [1176, 18] width 24 height 24
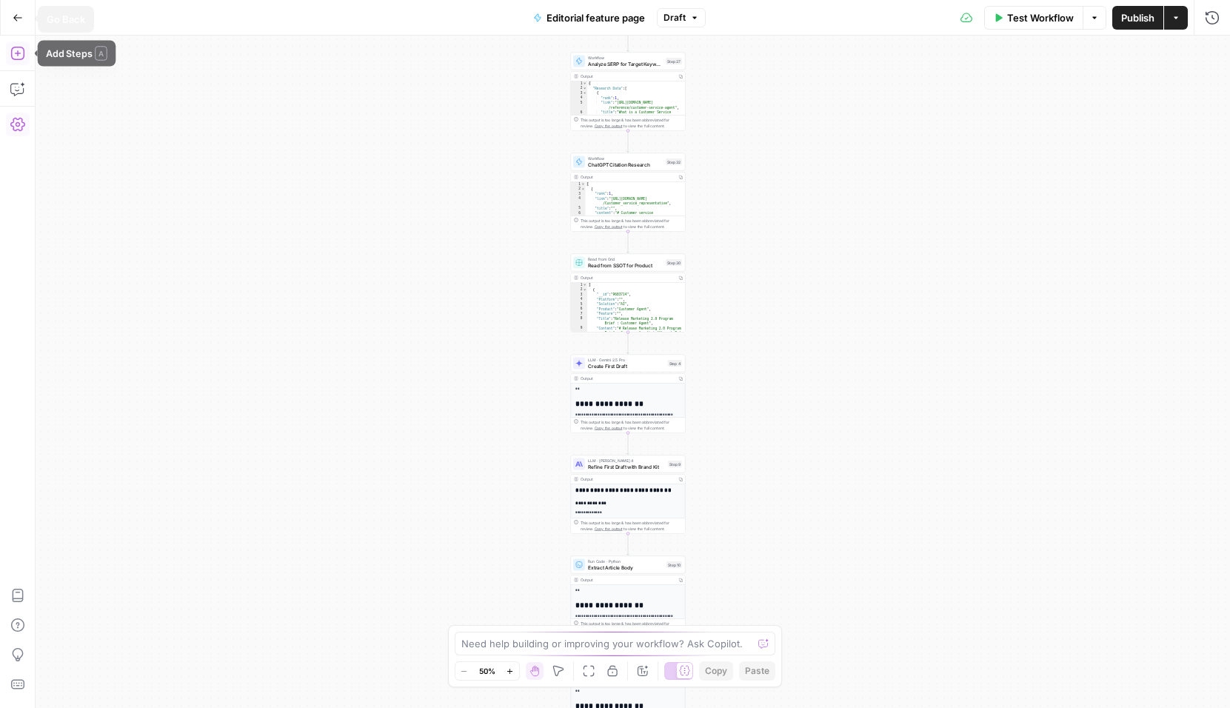
click at [21, 127] on icon "button" at bounding box center [17, 124] width 15 height 13
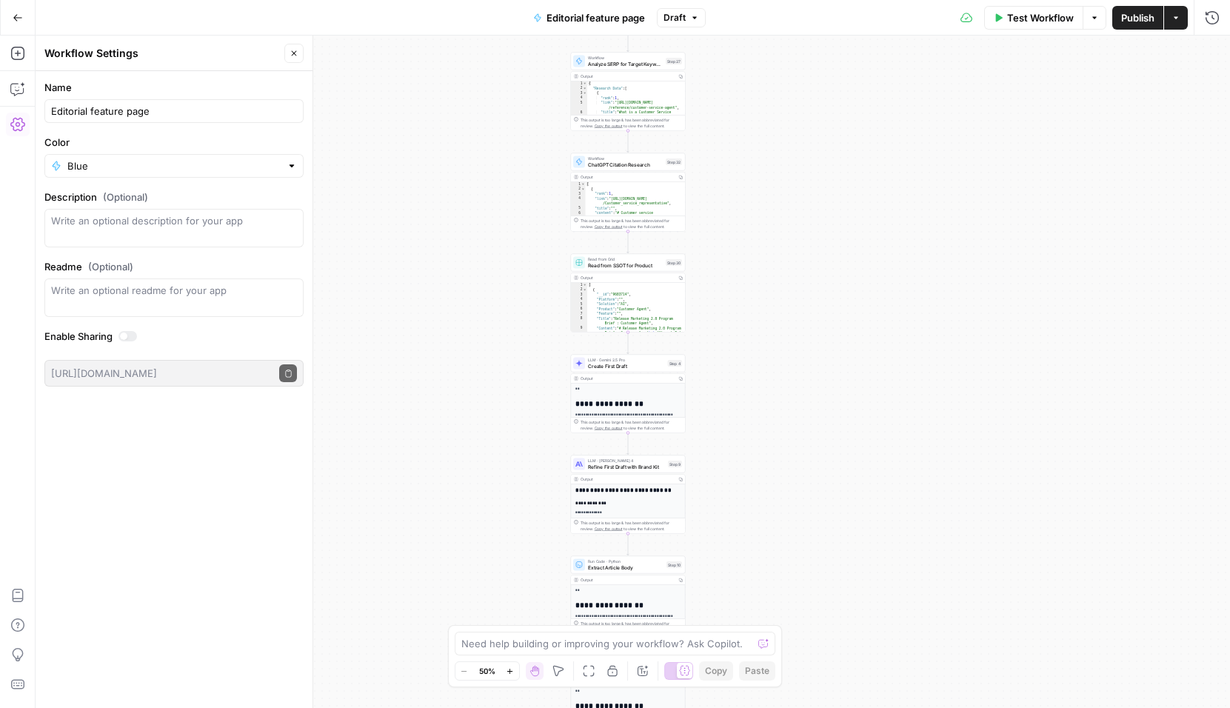
click at [911, 509] on div "**********" at bounding box center [633, 372] width 1194 height 672
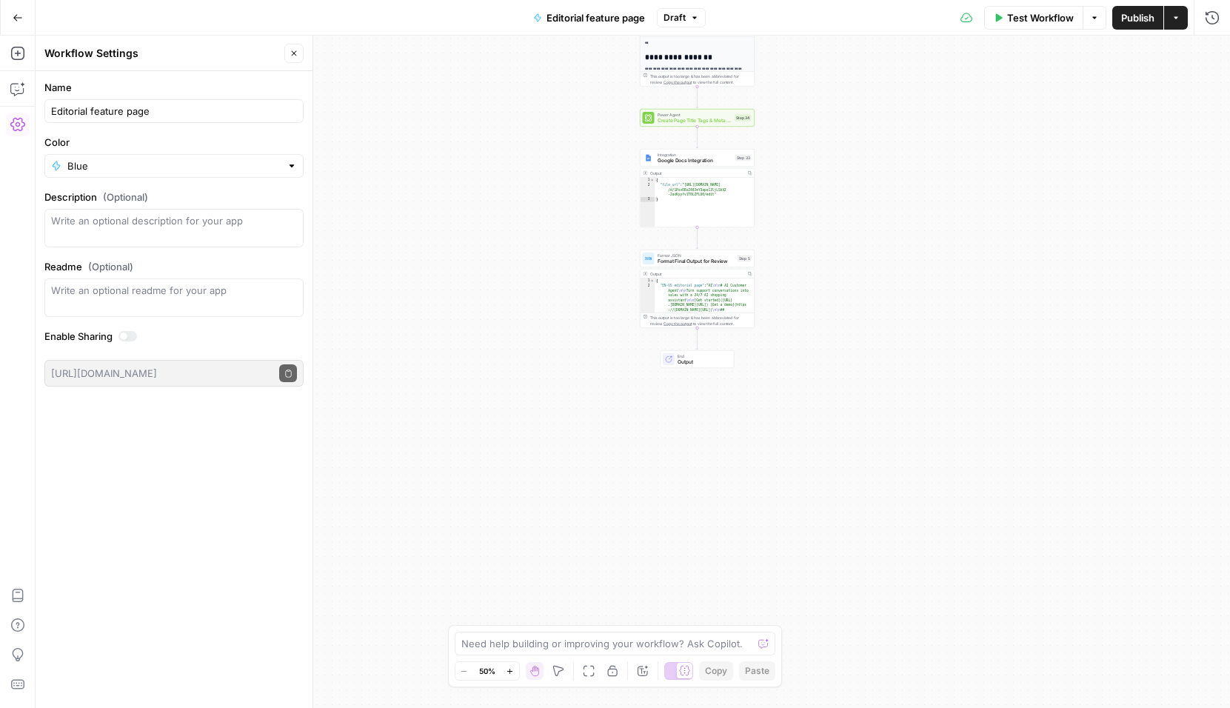
click at [750, 377] on div "**********" at bounding box center [633, 372] width 1194 height 672
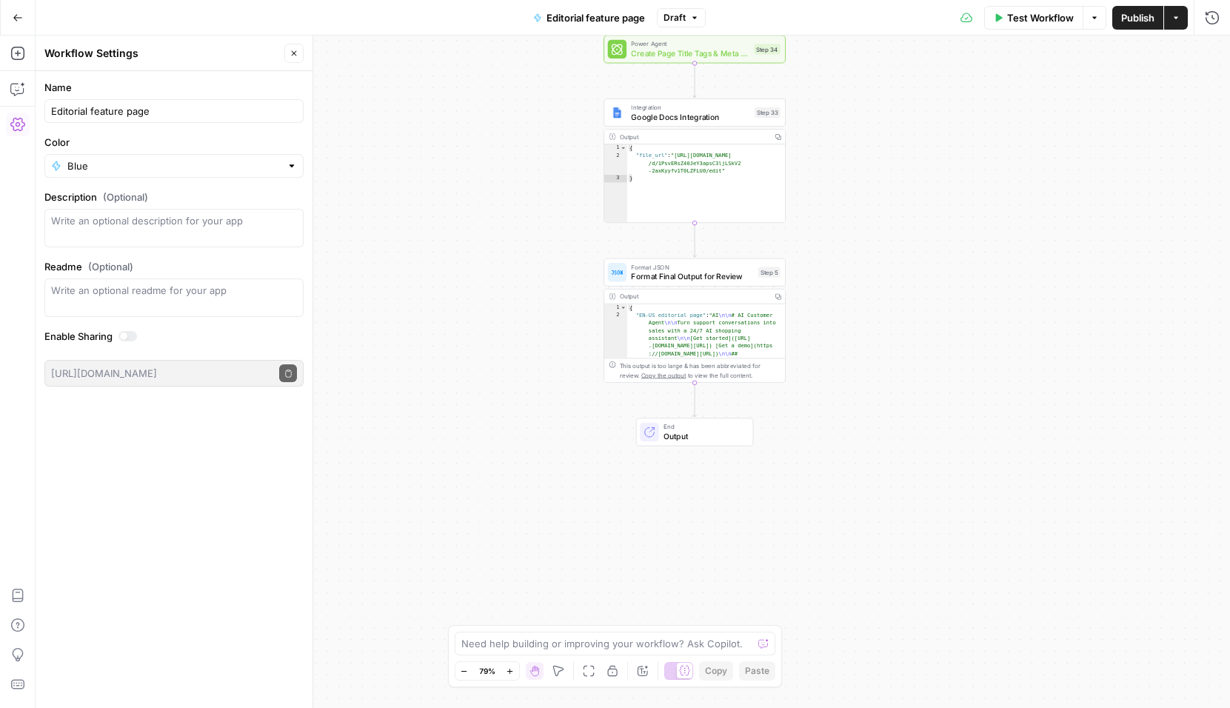
click at [4, 24] on button "Go Back" at bounding box center [17, 17] width 27 height 27
